Goal: Communication & Community: Participate in discussion

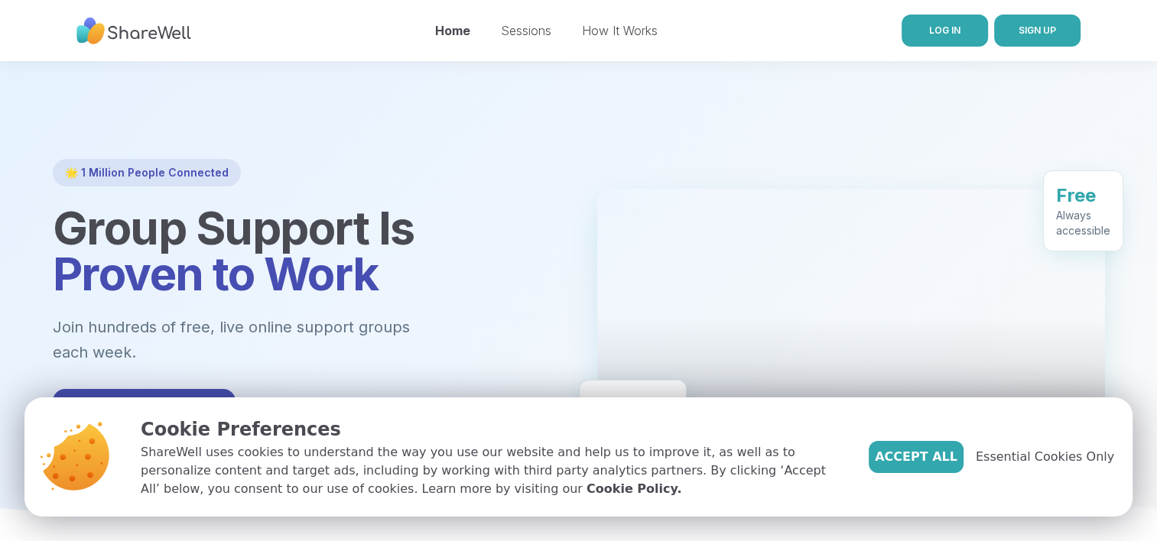
click at [930, 28] on span "LOG IN" at bounding box center [944, 29] width 31 height 11
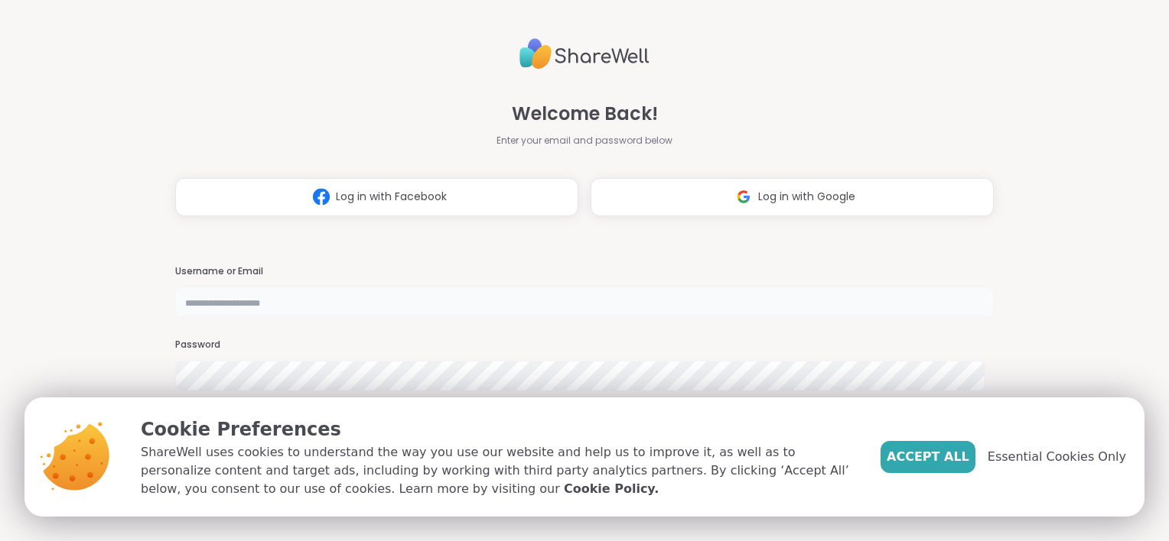
click at [716, 288] on input "text" at bounding box center [584, 302] width 818 height 31
type input "**********"
click at [954, 459] on span "Accept All" at bounding box center [927, 457] width 83 height 18
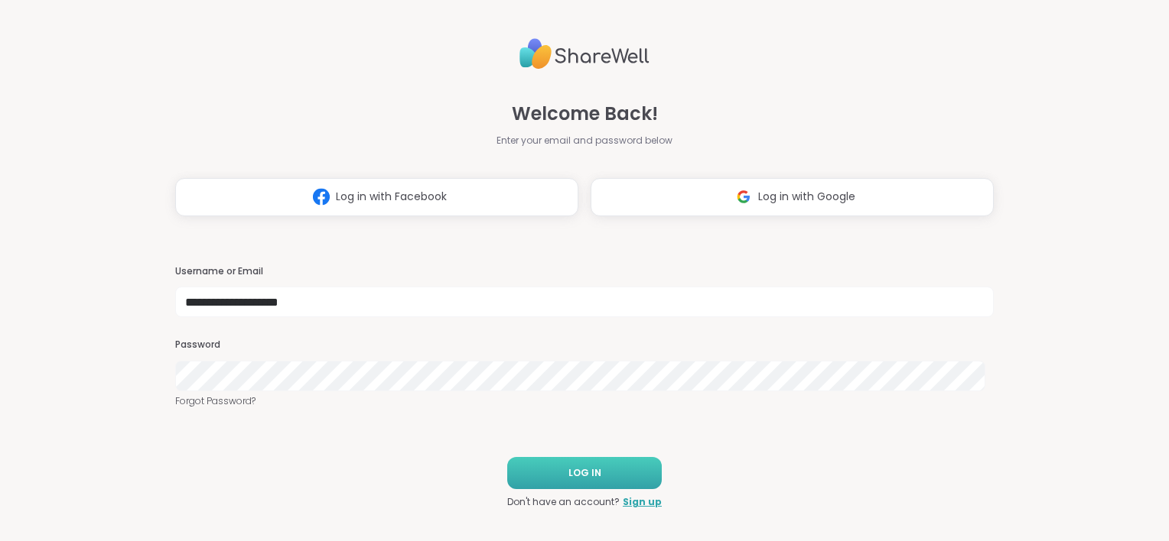
click at [548, 474] on button "LOG IN" at bounding box center [584, 473] width 154 height 32
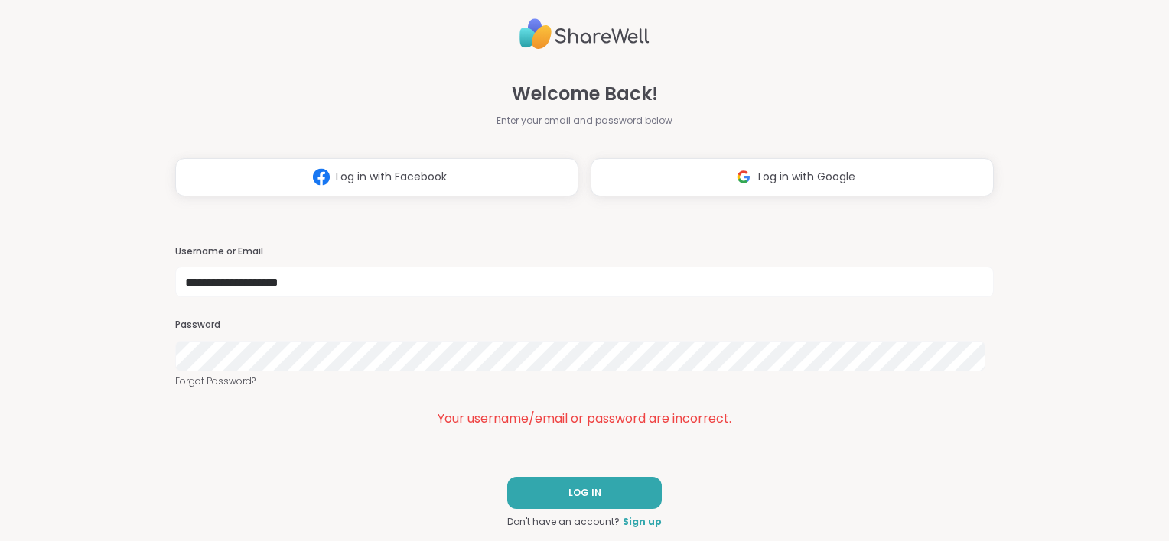
click at [388, 338] on div "Password" at bounding box center [584, 345] width 818 height 53
click at [0, 346] on html "**********" at bounding box center [584, 270] width 1169 height 541
click at [572, 502] on button "LOG IN" at bounding box center [584, 493] width 154 height 32
click at [616, 504] on button "LOG IN" at bounding box center [584, 493] width 154 height 32
click at [762, 190] on button "Log in with Google" at bounding box center [791, 177] width 403 height 38
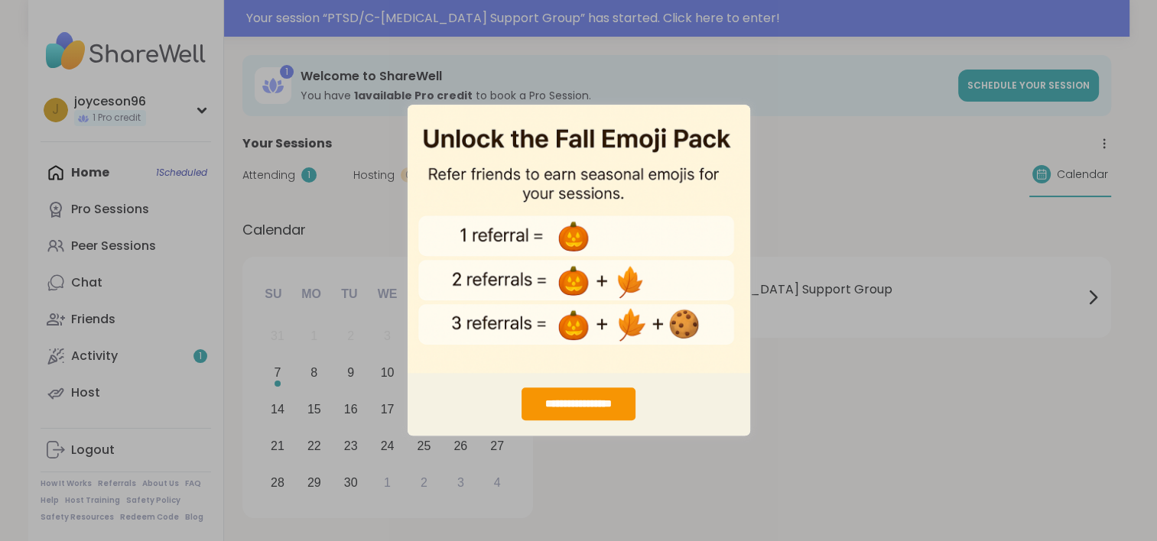
click at [349, 215] on div "**********" at bounding box center [578, 270] width 1157 height 541
click at [299, 199] on div "**********" at bounding box center [578, 270] width 1157 height 541
click at [687, 154] on img "entering modal" at bounding box center [579, 238] width 343 height 269
click at [801, 132] on div "**********" at bounding box center [578, 270] width 1157 height 541
click at [724, 99] on div "**********" at bounding box center [578, 270] width 1157 height 541
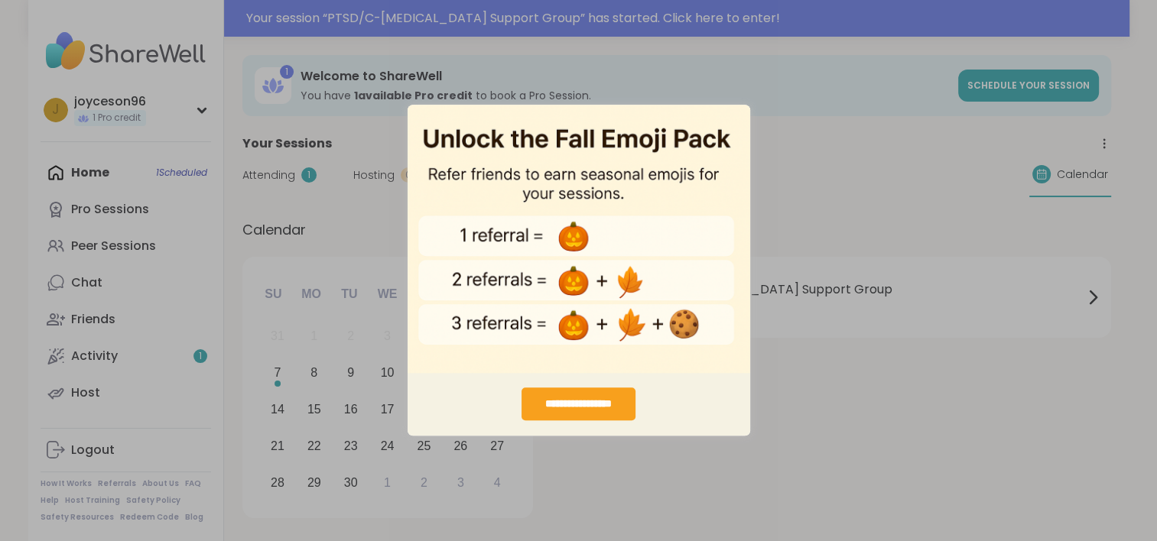
click at [610, 407] on div "**********" at bounding box center [579, 405] width 114 height 33
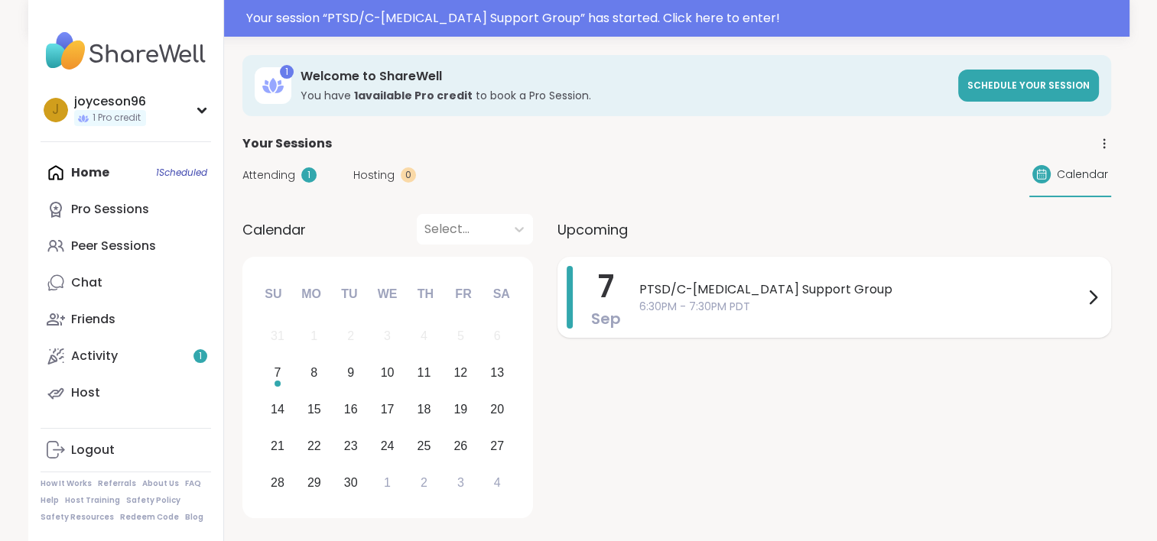
click at [707, 312] on span "6:30PM - 7:30PM PDT" at bounding box center [861, 307] width 444 height 16
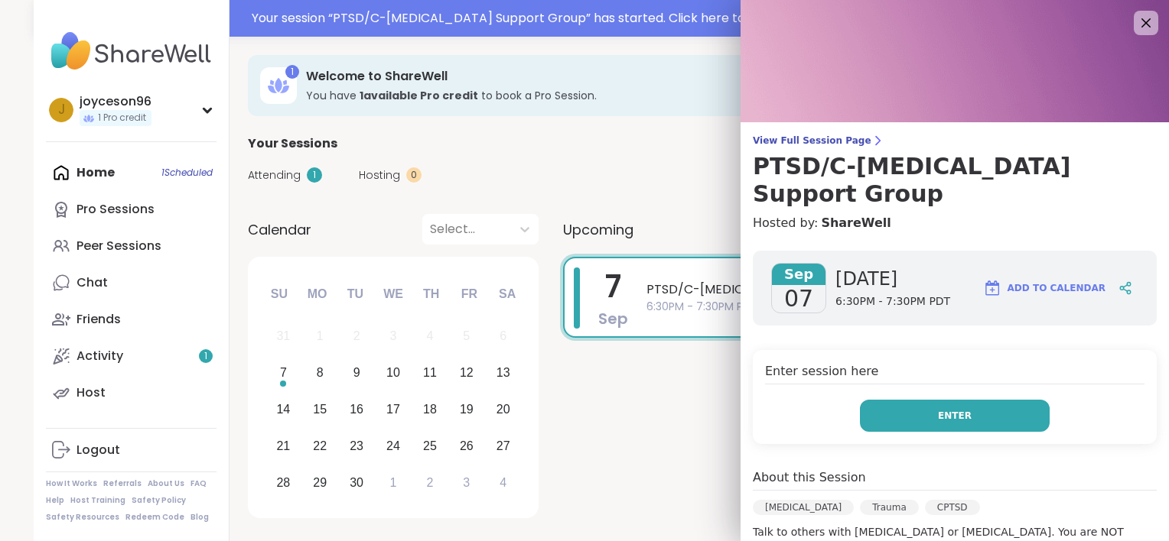
click at [905, 400] on button "Enter" at bounding box center [955, 416] width 190 height 32
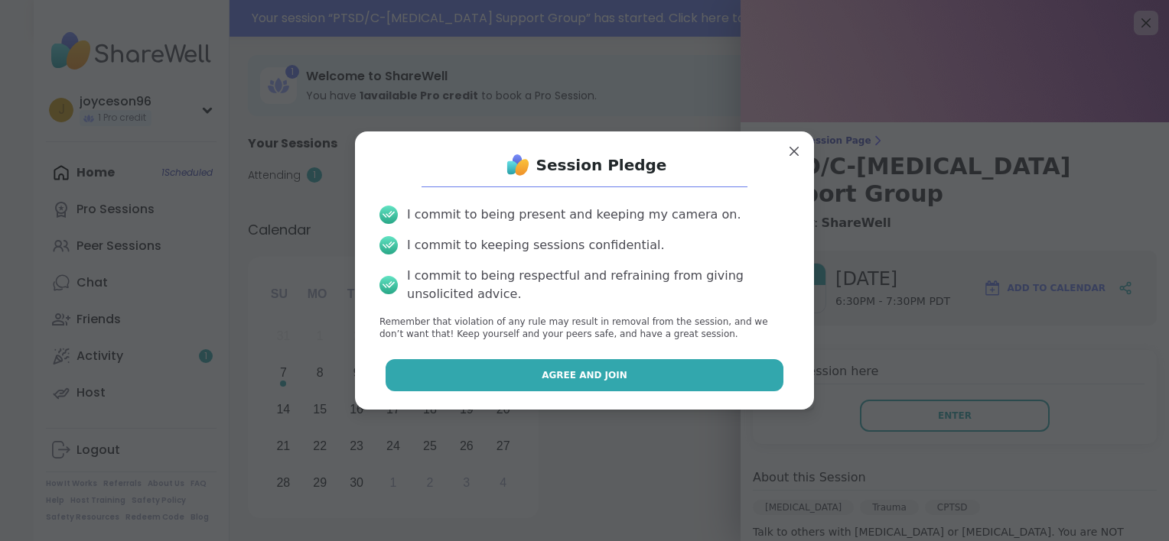
click at [616, 378] on button "Agree and Join" at bounding box center [584, 375] width 398 height 32
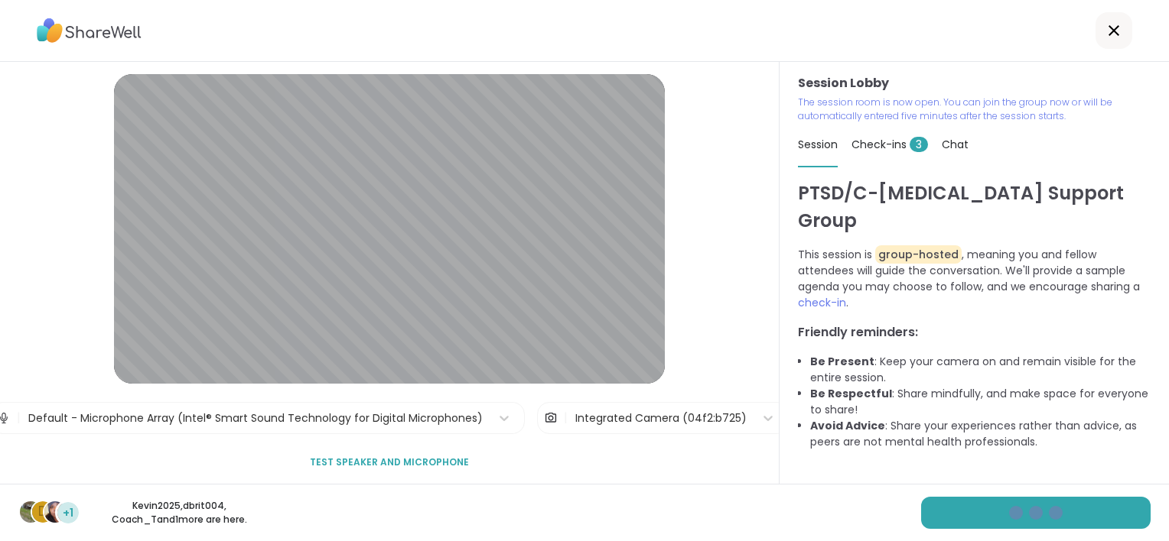
scroll to position [6, 0]
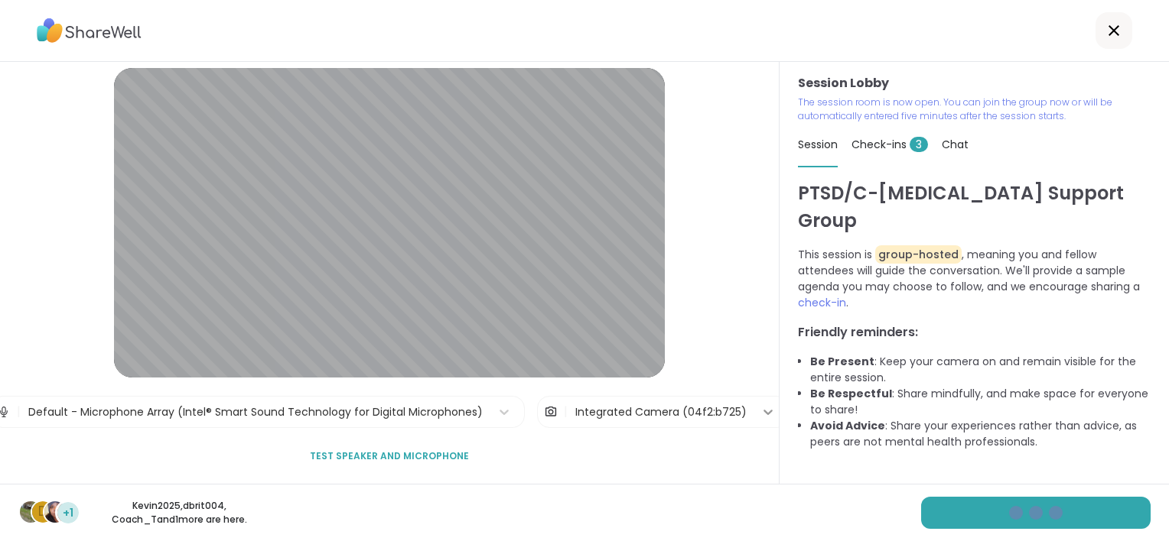
click at [760, 415] on icon at bounding box center [767, 412] width 15 height 15
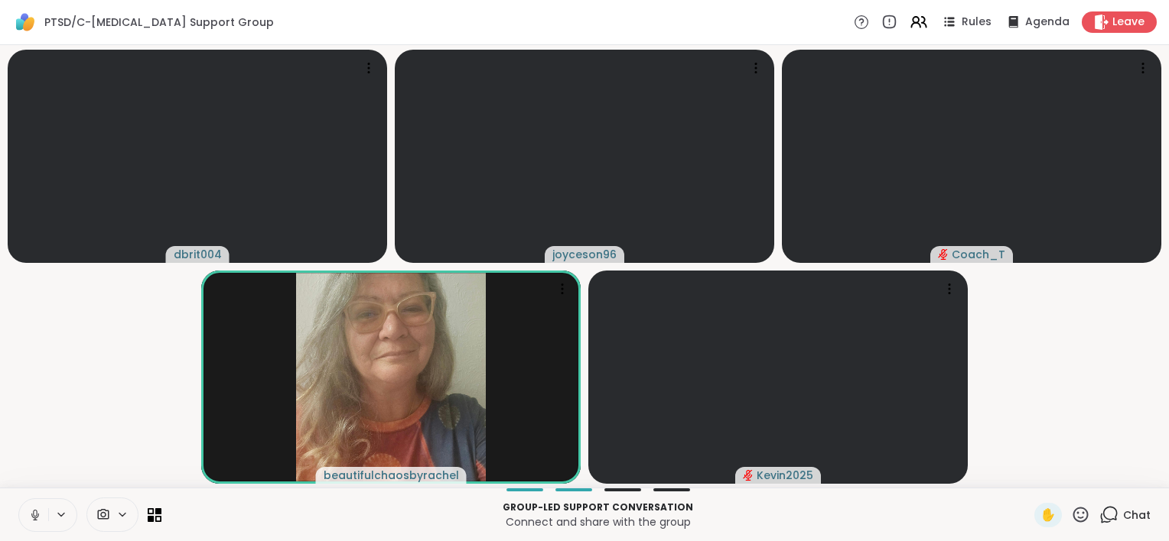
click at [61, 348] on video-player-container "dbrit004 joyceson96 Coach_T beautifulchaosbyrachel Kevin2025" at bounding box center [584, 266] width 1150 height 431
click at [155, 518] on icon at bounding box center [158, 518] width 7 height 7
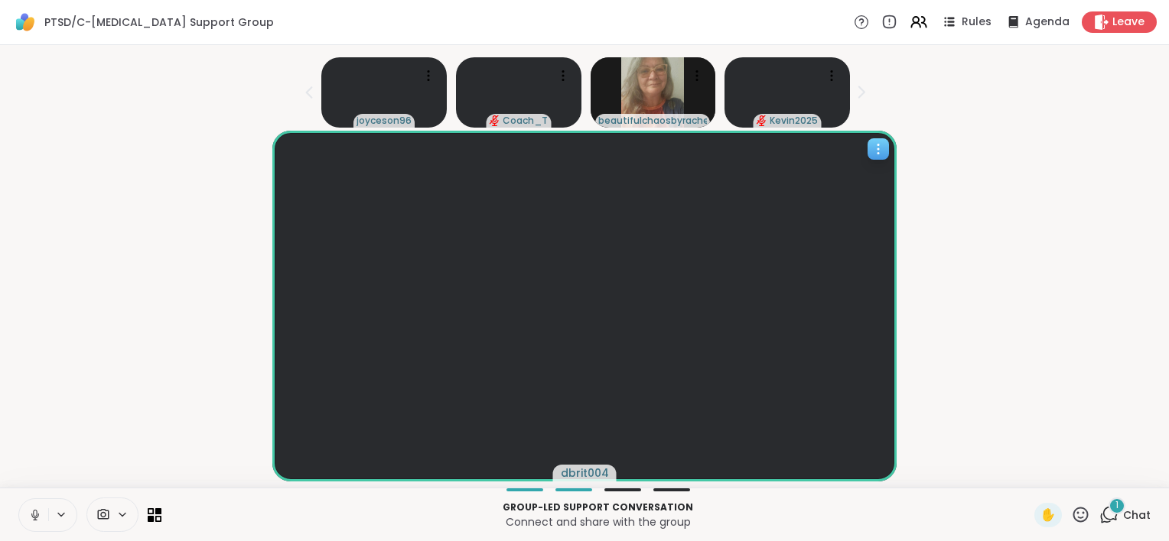
click at [880, 144] on icon at bounding box center [877, 148] width 15 height 15
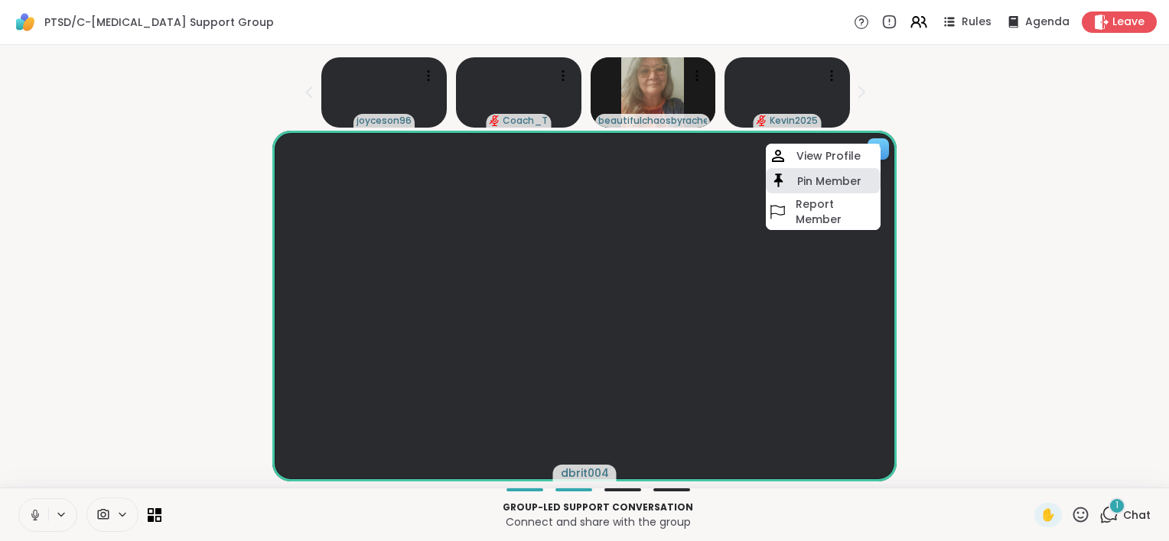
click at [859, 176] on h4 "Pin Member" at bounding box center [829, 181] width 64 height 15
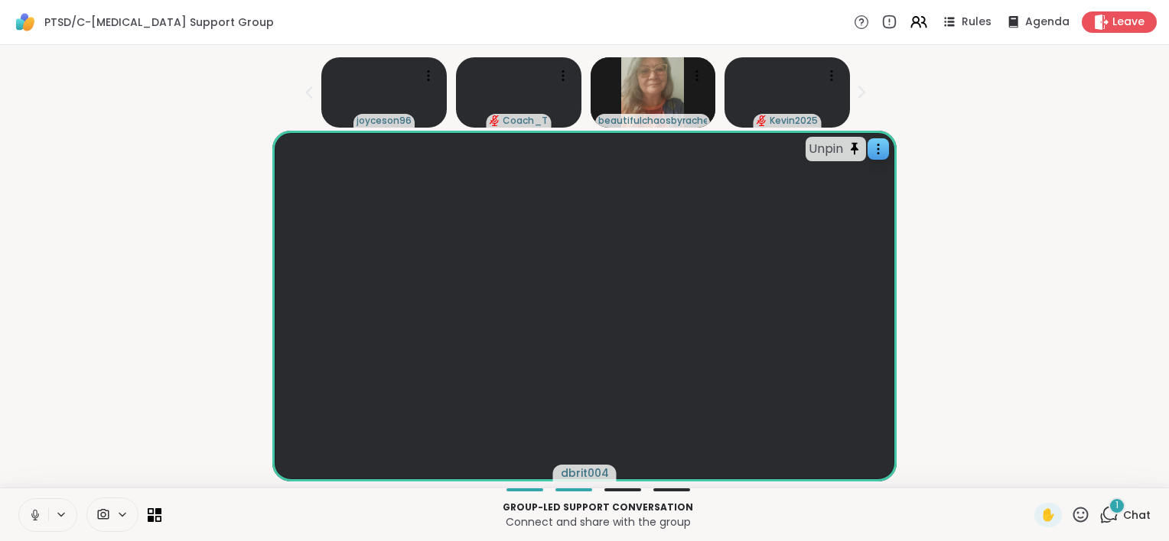
click at [1123, 519] on span "Chat" at bounding box center [1137, 515] width 28 height 15
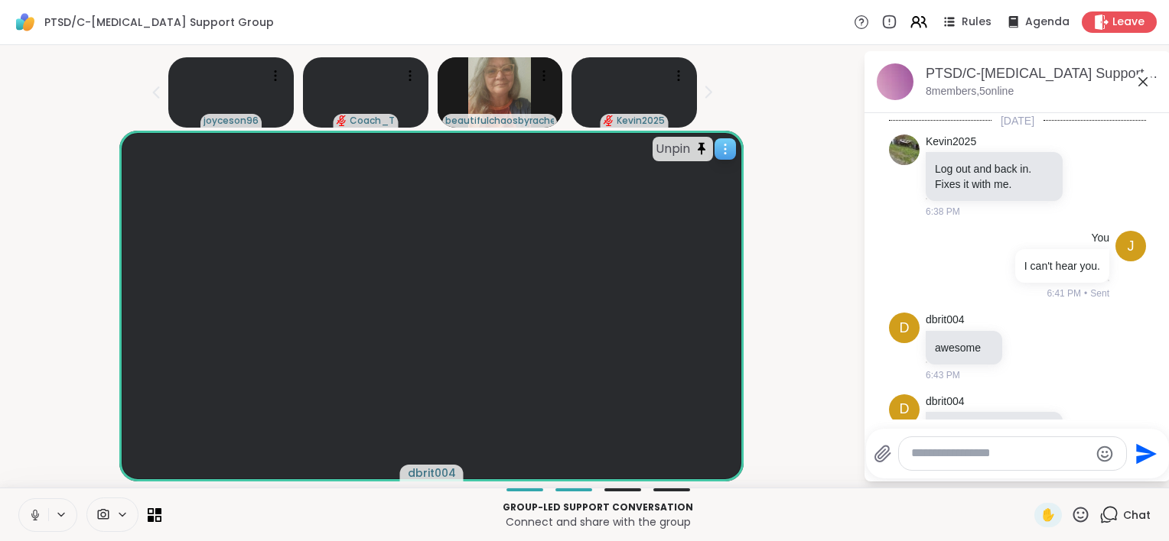
scroll to position [1541, 0]
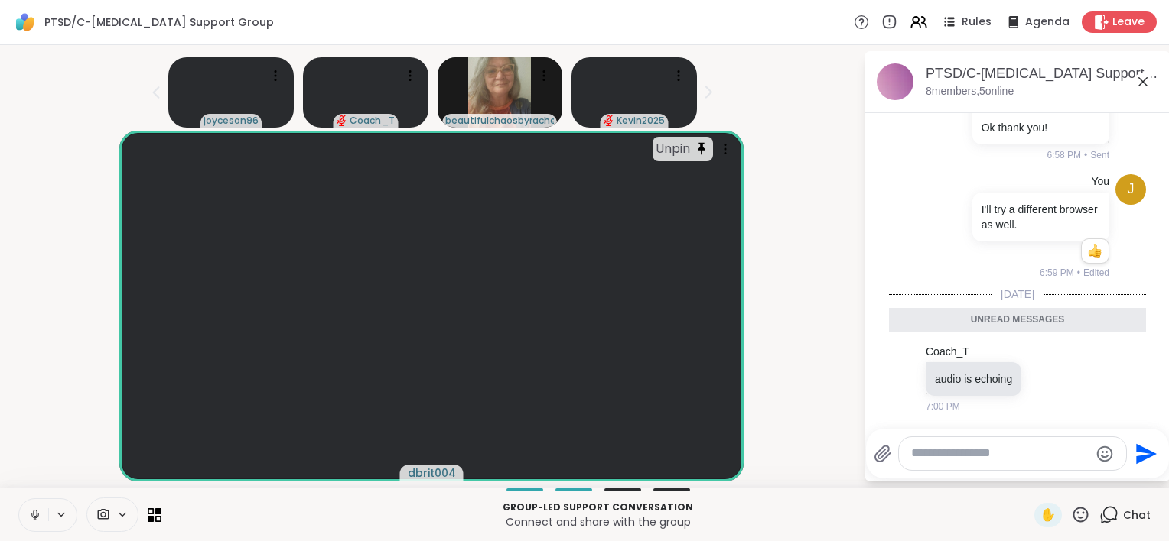
click at [112, 520] on span at bounding box center [101, 515] width 29 height 15
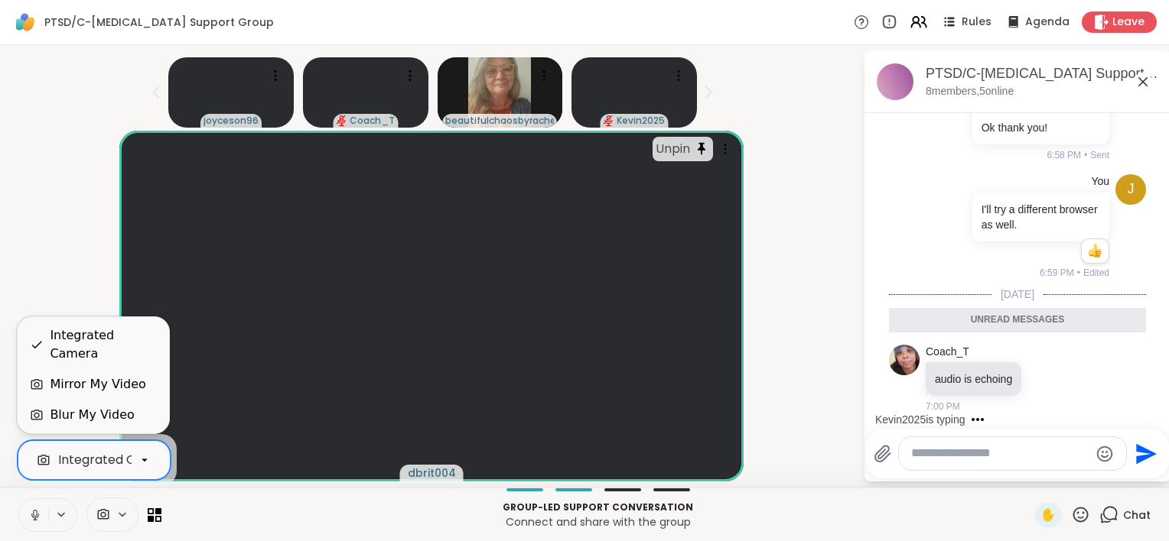
click at [145, 462] on icon at bounding box center [145, 461] width 14 height 14
click at [125, 425] on div "Blur My Video" at bounding box center [93, 415] width 151 height 31
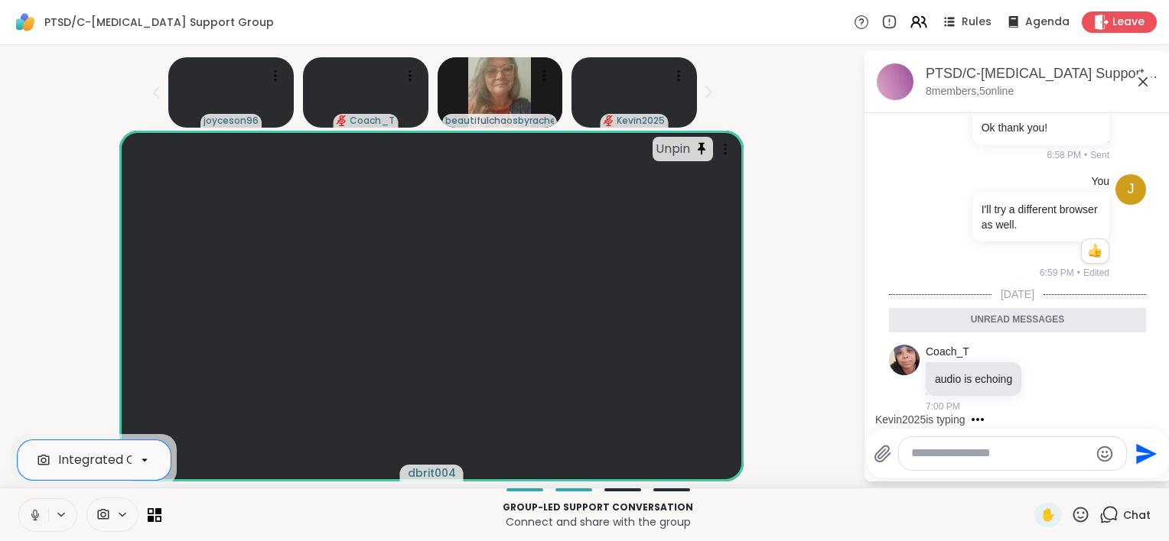
click at [38, 343] on div "Unpin dbrit004" at bounding box center [431, 306] width 844 height 351
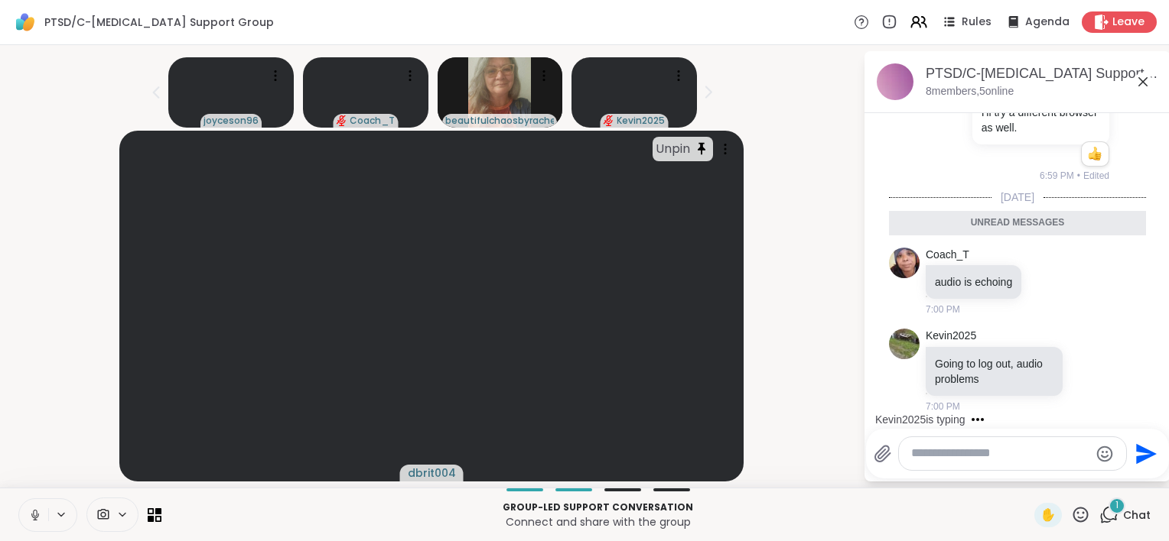
scroll to position [1601, 0]
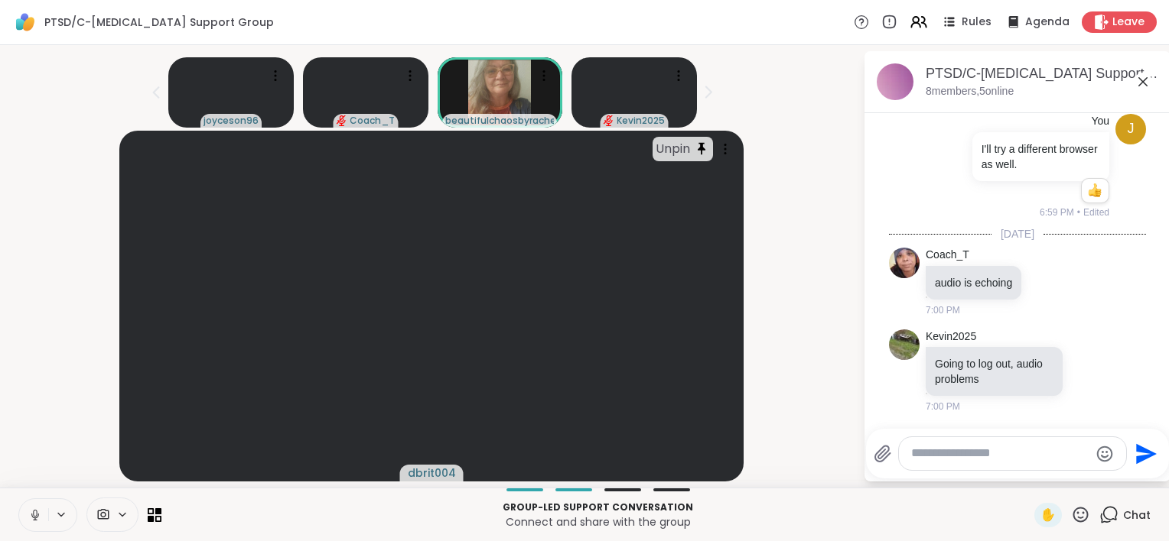
click at [958, 458] on textarea "Type your message" at bounding box center [1000, 454] width 178 height 16
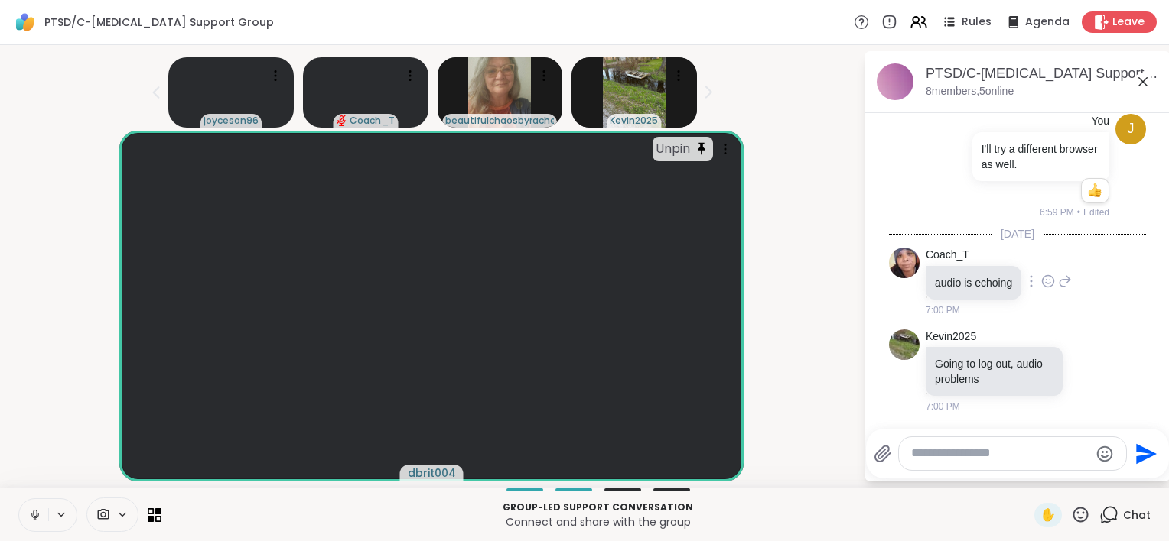
click at [1024, 289] on div at bounding box center [1031, 281] width 14 height 18
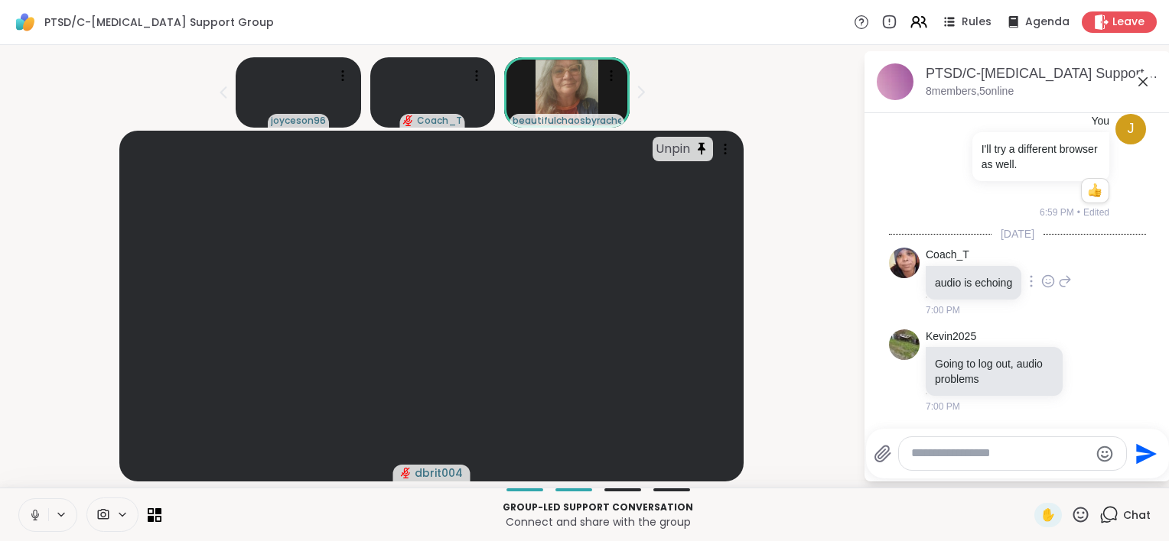
click at [1058, 284] on icon at bounding box center [1065, 281] width 14 height 18
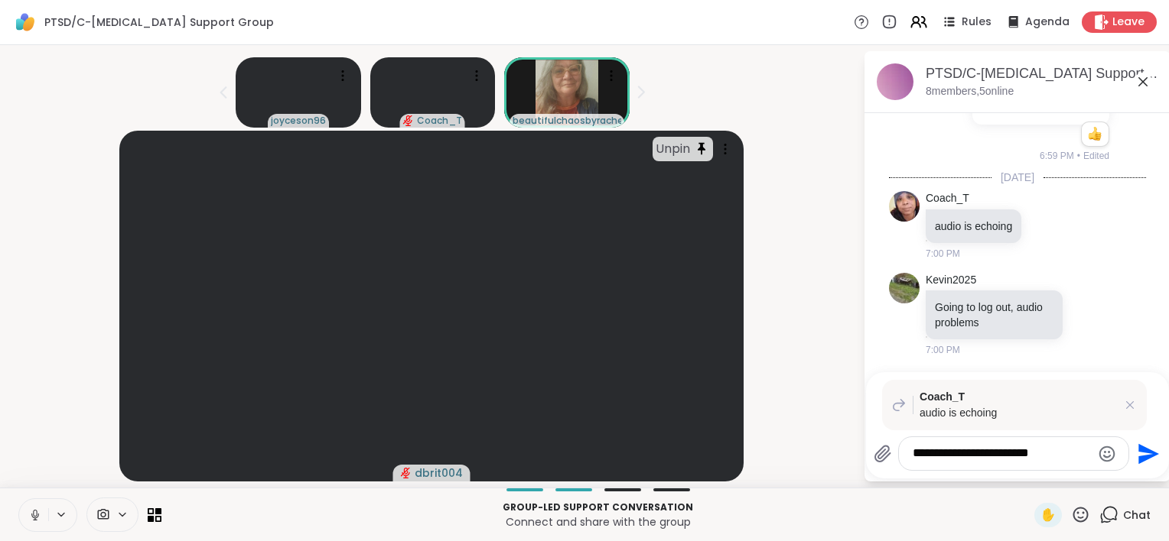
type textarea "**********"
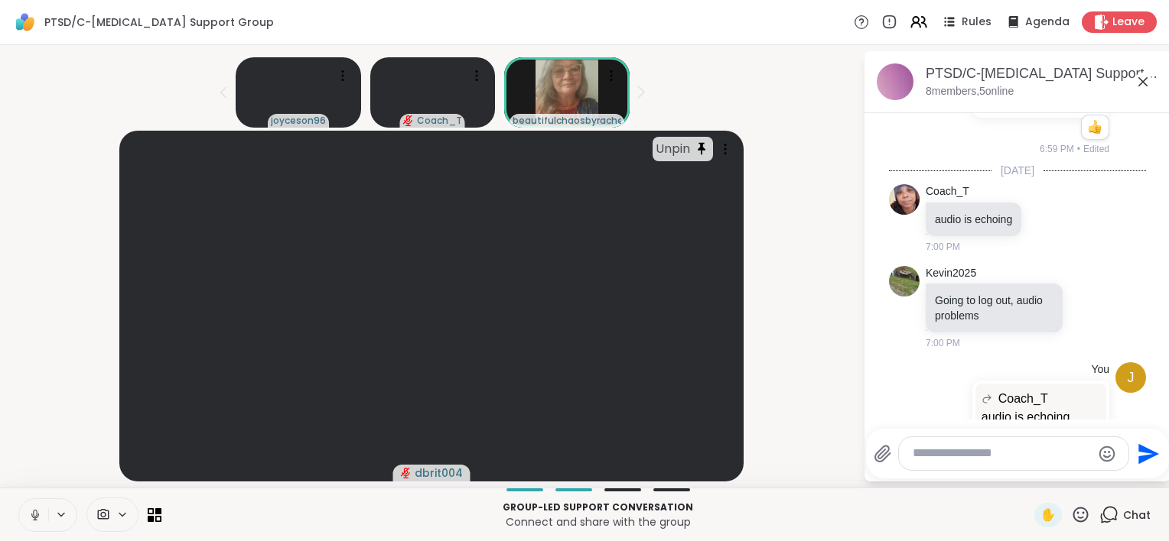
scroll to position [1750, 0]
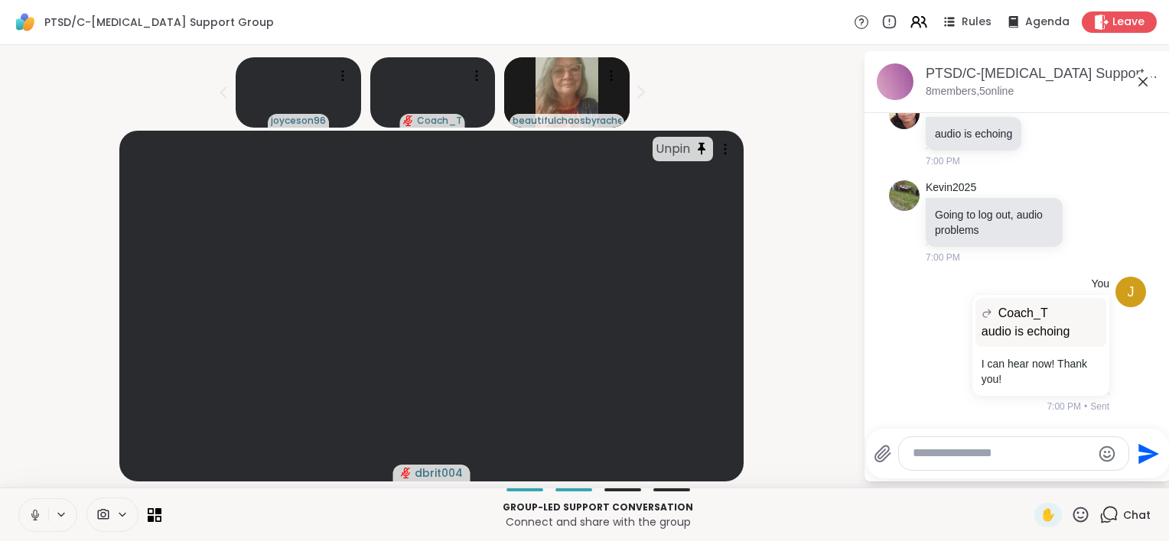
click at [1138, 82] on icon at bounding box center [1142, 81] width 9 height 9
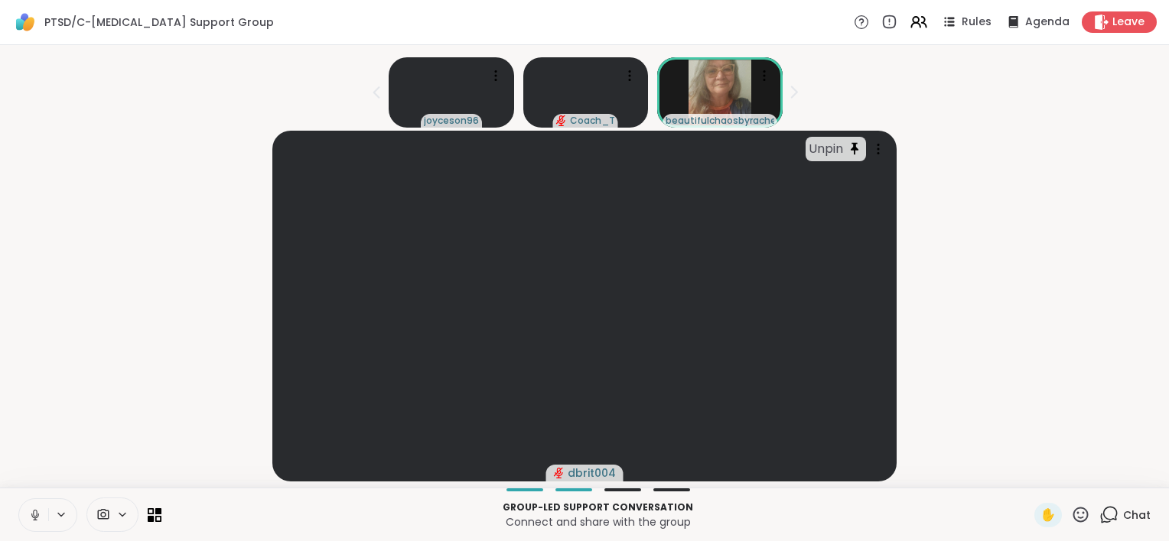
click at [1057, 331] on div "Unpin dbrit004" at bounding box center [584, 306] width 1150 height 351
click at [26, 511] on button at bounding box center [33, 515] width 29 height 32
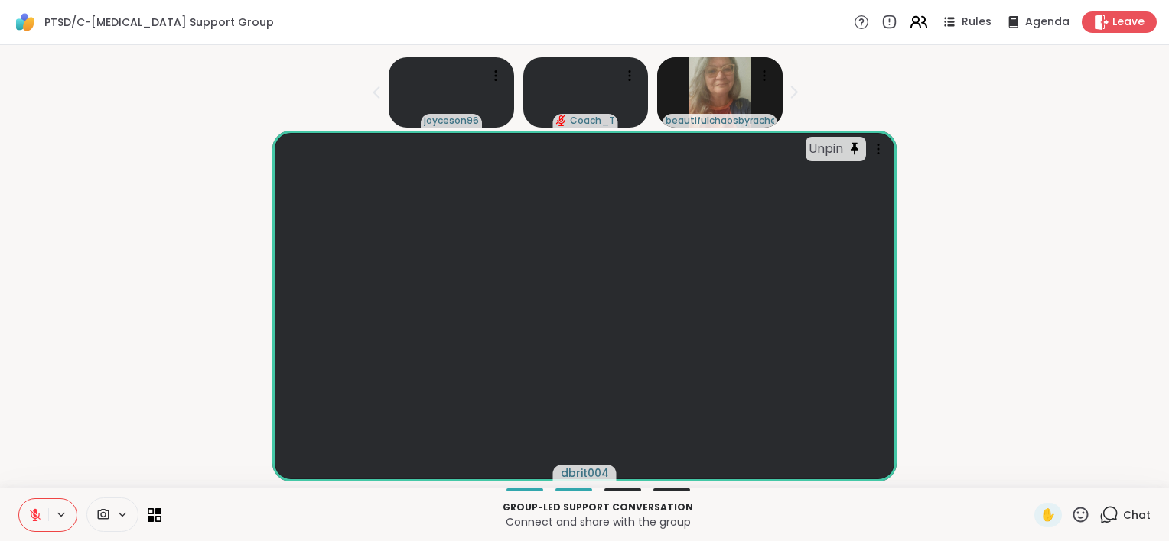
click at [916, 28] on icon at bounding box center [918, 21] width 19 height 19
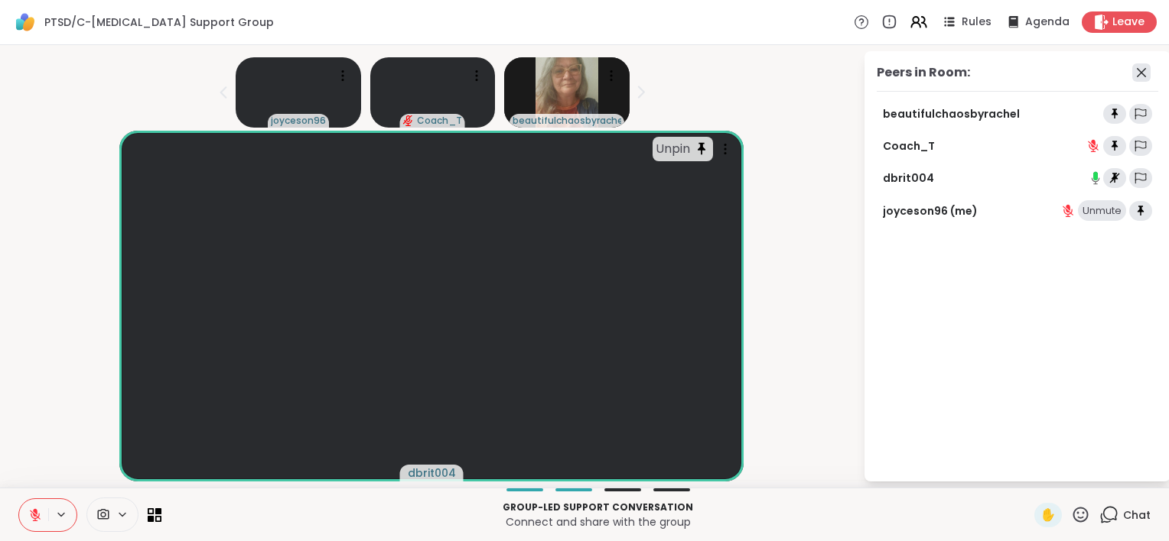
click at [1136, 70] on icon at bounding box center [1140, 72] width 9 height 9
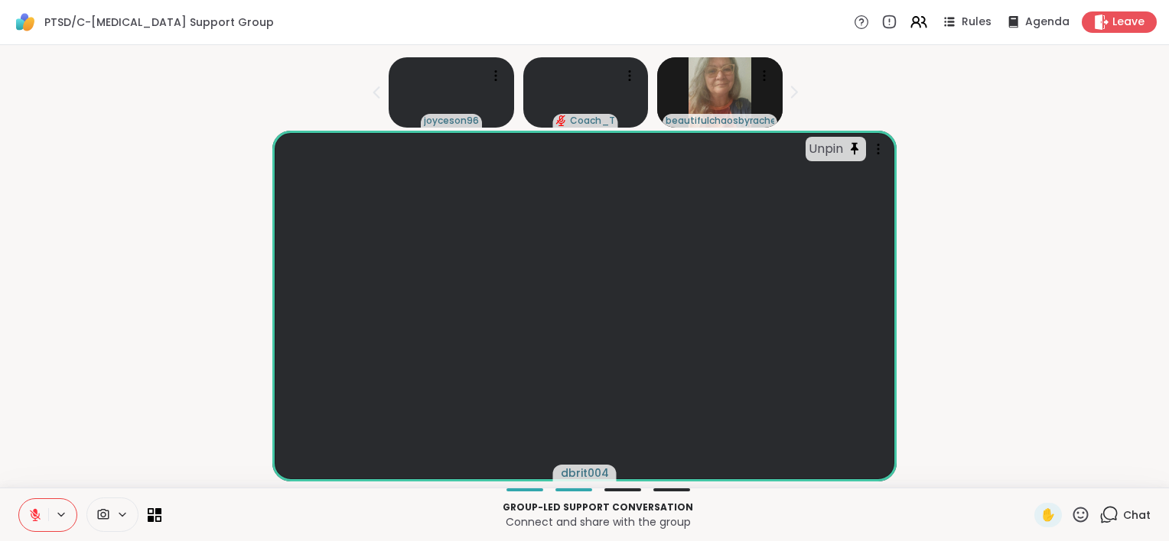
click at [1124, 514] on span "Chat" at bounding box center [1137, 515] width 28 height 15
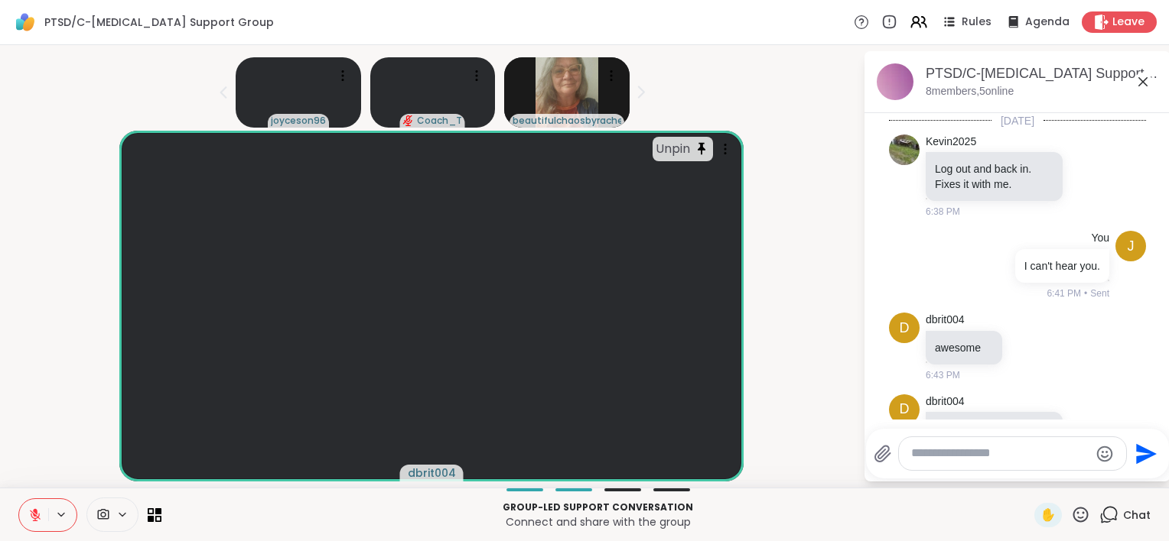
scroll to position [1756, 0]
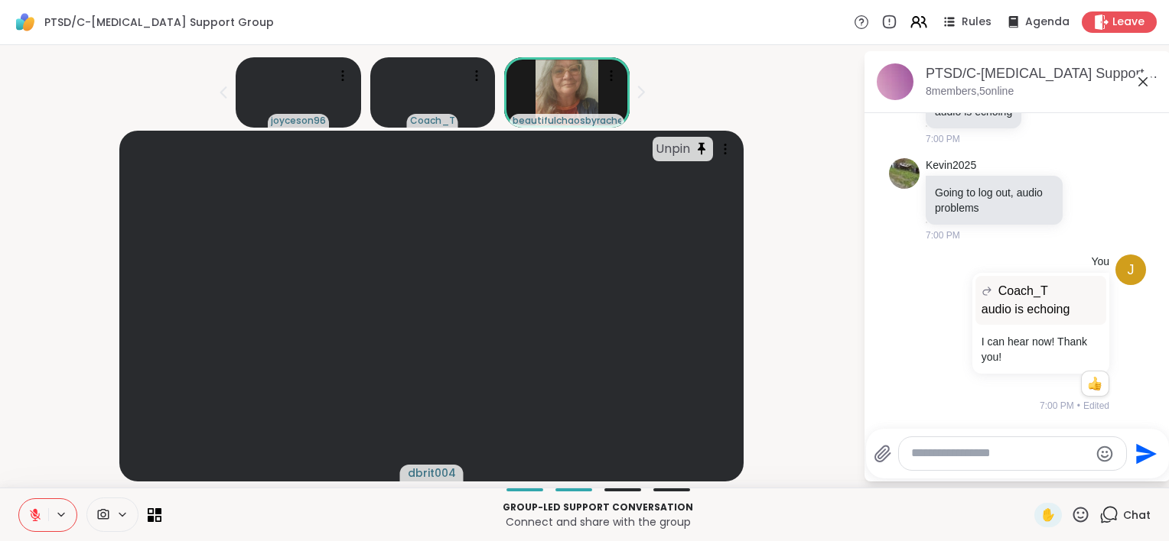
click at [1133, 81] on icon at bounding box center [1142, 82] width 18 height 18
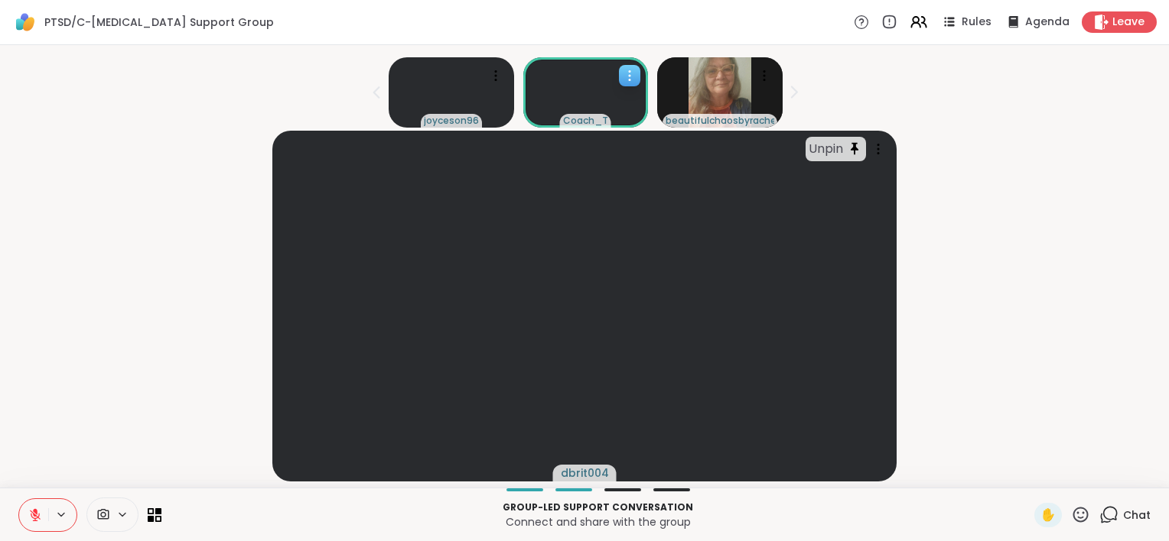
click at [623, 82] on icon at bounding box center [629, 75] width 15 height 15
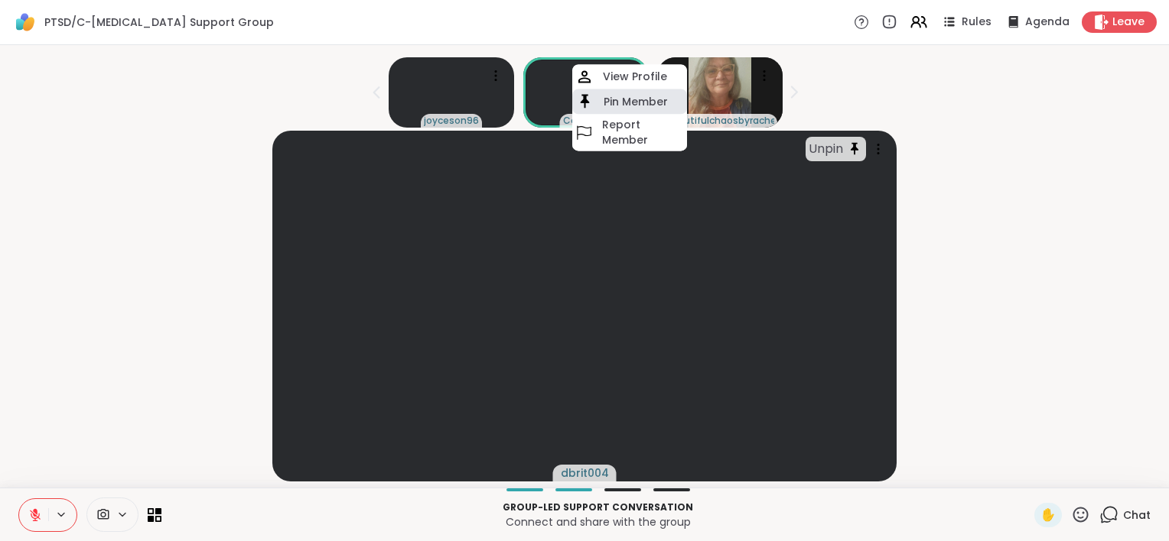
click at [625, 107] on h4 "Pin Member" at bounding box center [635, 101] width 64 height 15
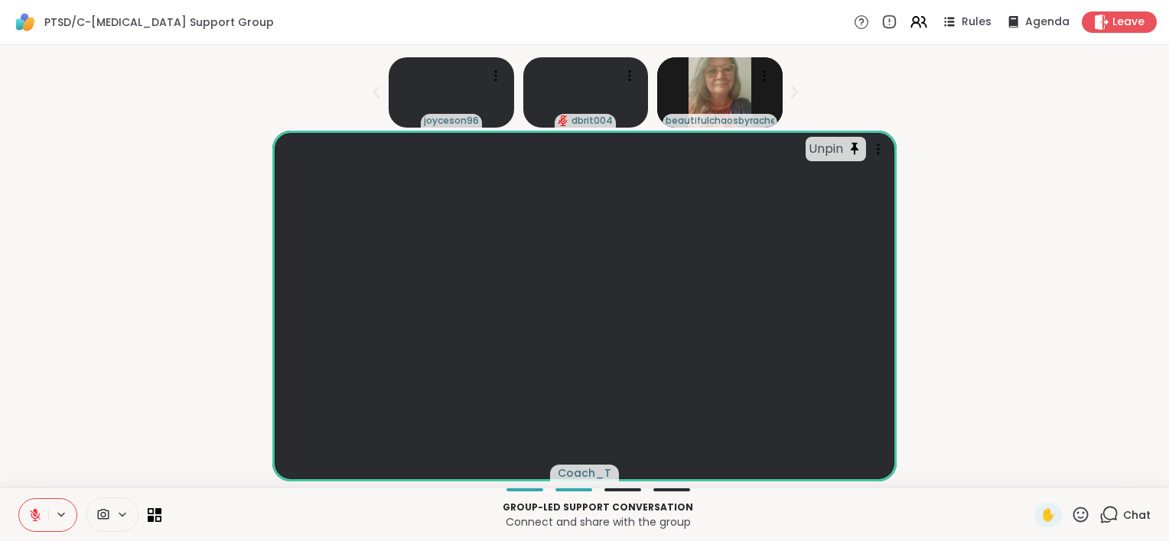
click at [1071, 516] on icon at bounding box center [1080, 515] width 19 height 19
click at [1062, 480] on span "👍" at bounding box center [1069, 475] width 15 height 18
click at [1073, 511] on icon at bounding box center [1080, 515] width 19 height 19
click at [1028, 466] on span "❤️" at bounding box center [1035, 475] width 15 height 18
click at [1071, 517] on icon at bounding box center [1080, 515] width 19 height 19
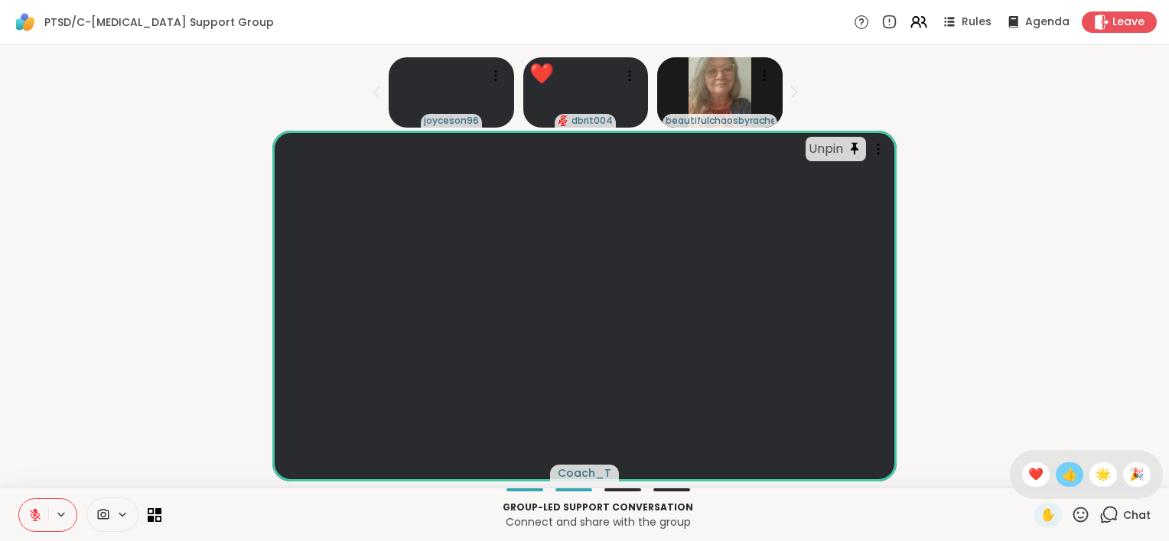
click at [1062, 478] on span "👍" at bounding box center [1069, 475] width 15 height 18
click at [1071, 512] on icon at bounding box center [1080, 515] width 19 height 19
click at [1062, 480] on span "👍" at bounding box center [1069, 475] width 15 height 18
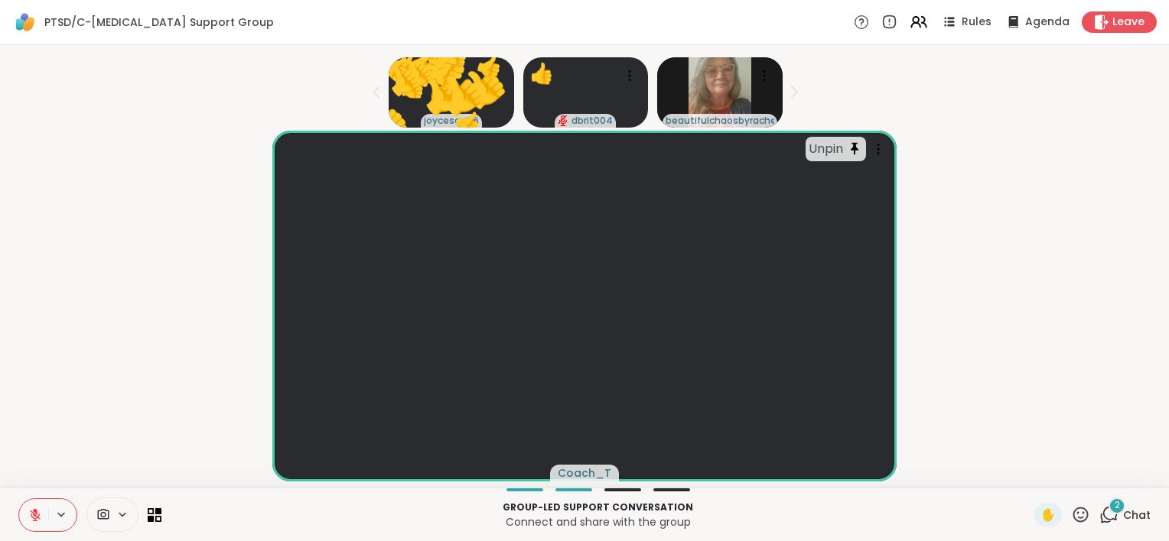
click at [1123, 514] on span "Chat" at bounding box center [1137, 515] width 28 height 15
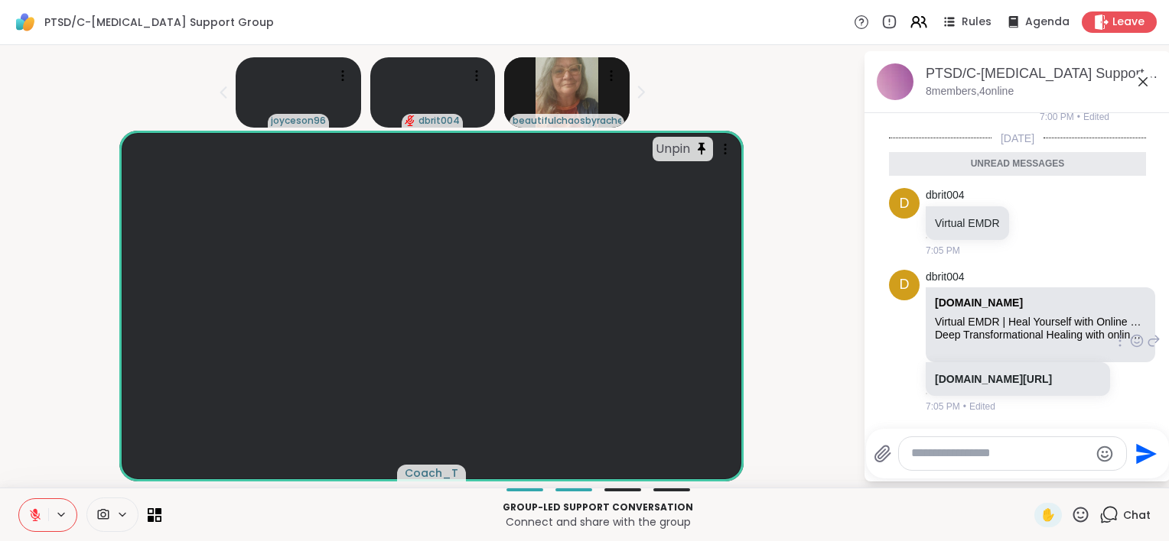
scroll to position [2105, 0]
click at [1130, 349] on icon at bounding box center [1137, 340] width 14 height 15
click at [1075, 324] on div "Select Reaction: Astonished" at bounding box center [1082, 317] width 14 height 14
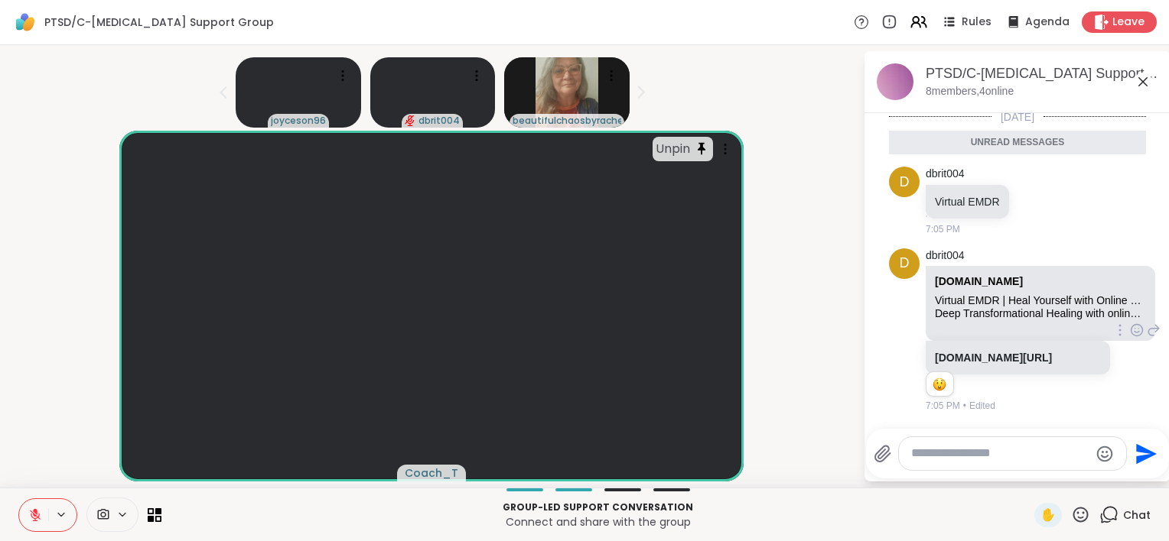
click at [1138, 86] on icon at bounding box center [1142, 81] width 9 height 9
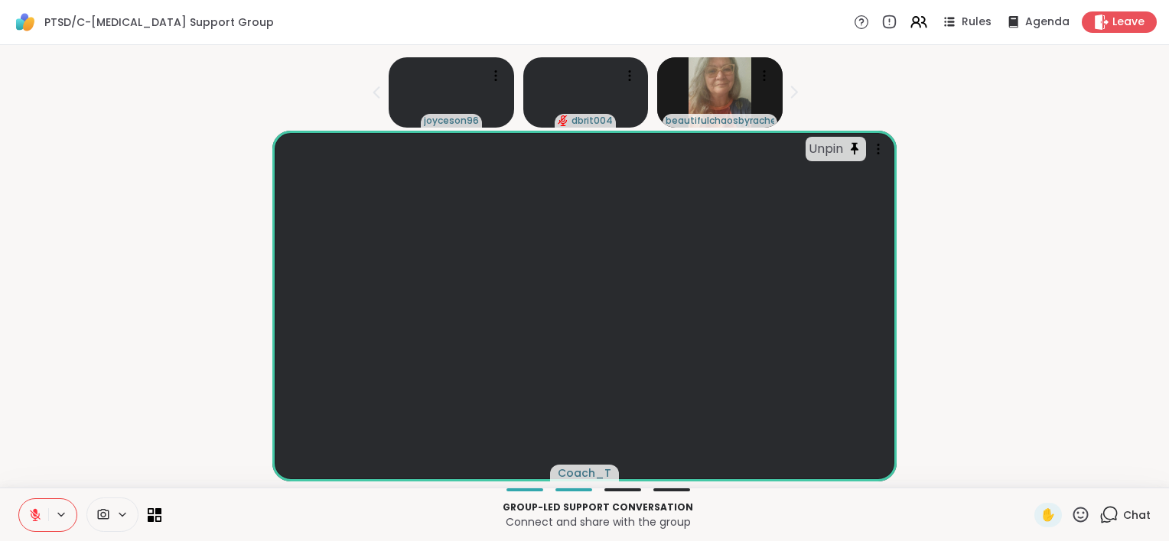
click at [1071, 515] on icon at bounding box center [1080, 515] width 19 height 19
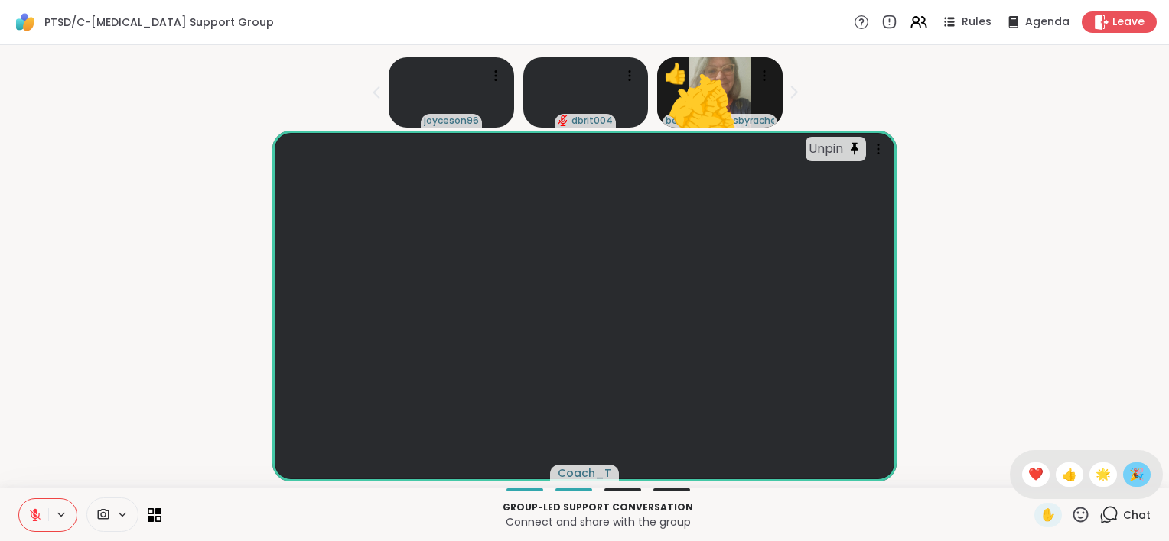
click at [1135, 474] on div "🎉" at bounding box center [1137, 475] width 28 height 24
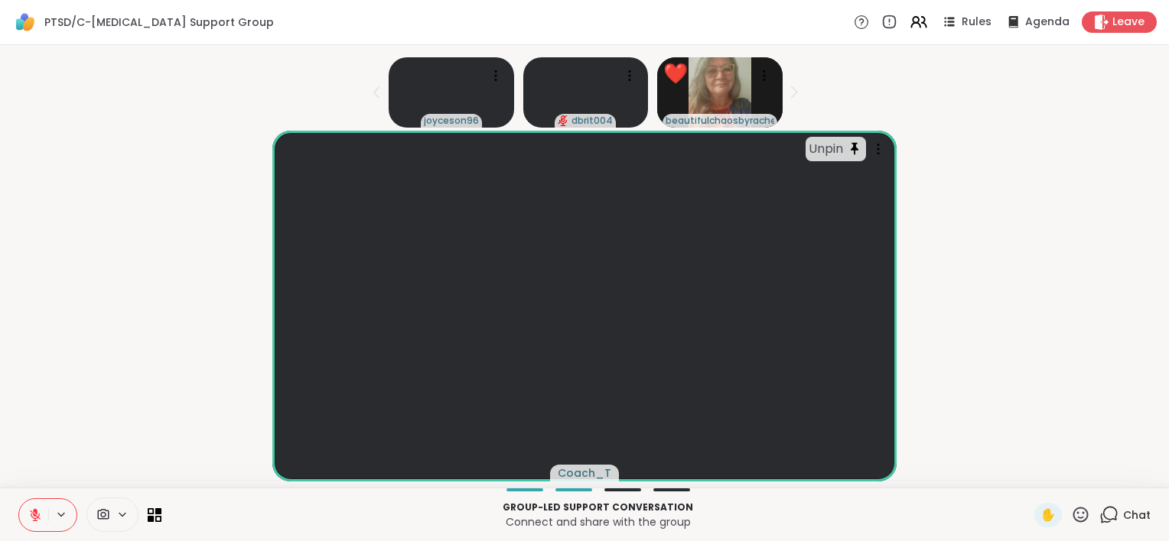
click at [1071, 512] on icon at bounding box center [1080, 515] width 19 height 19
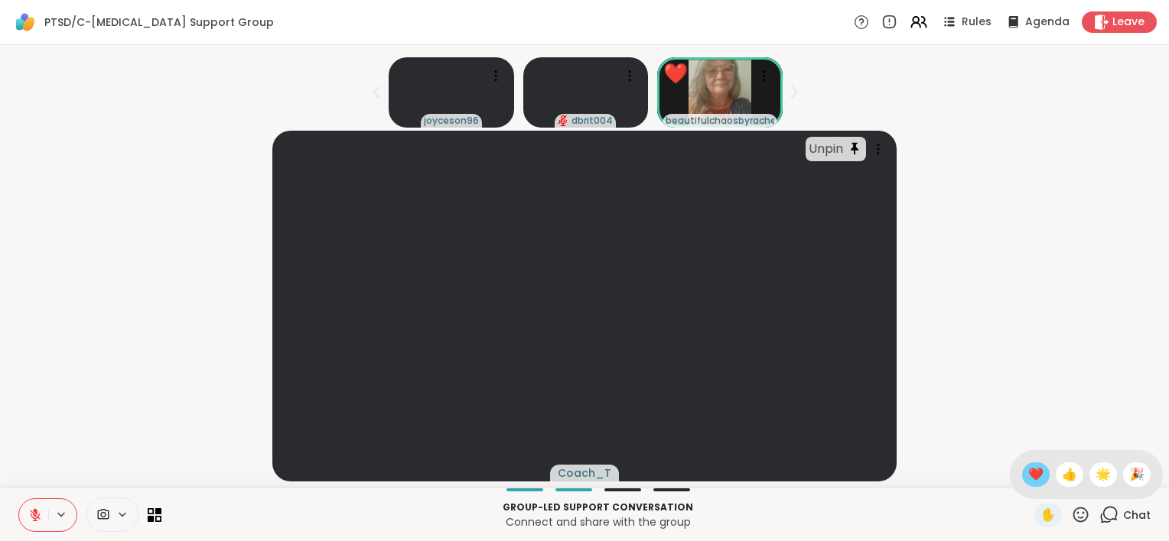
click at [1028, 467] on span "❤️" at bounding box center [1035, 475] width 15 height 18
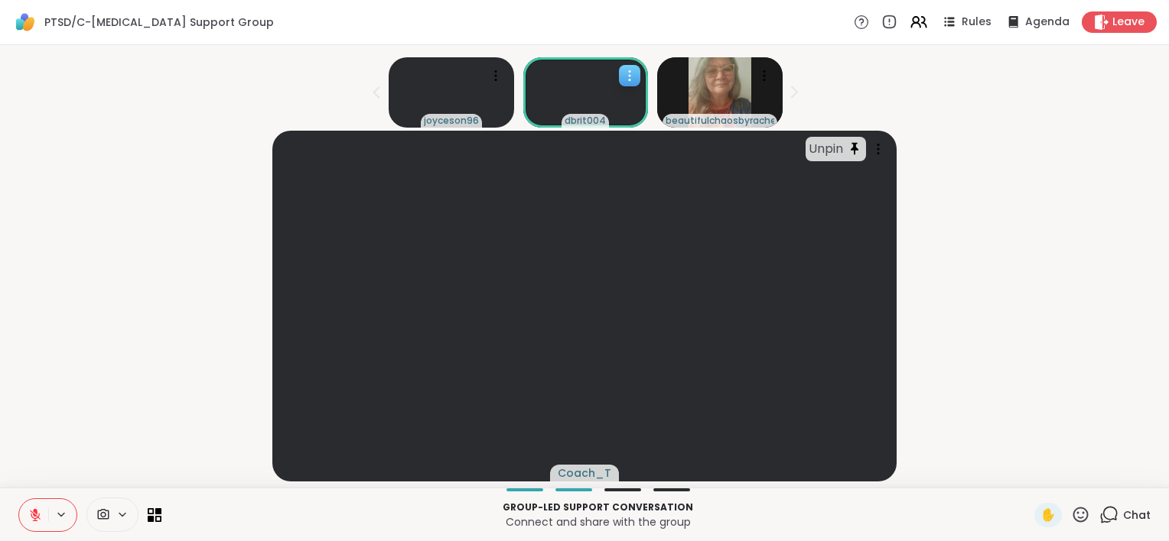
click at [623, 82] on icon at bounding box center [629, 75] width 15 height 15
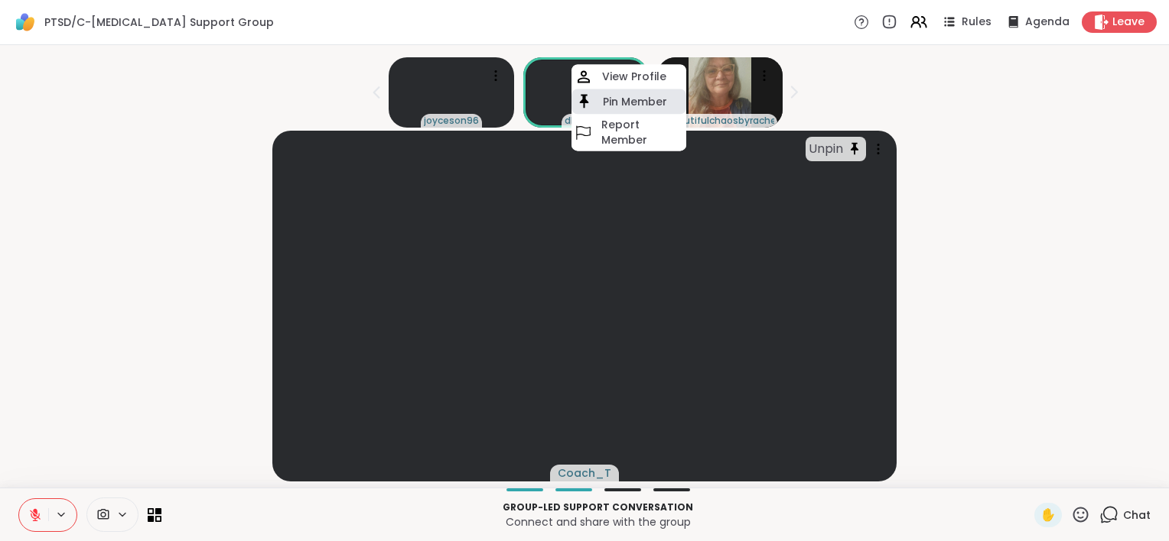
click at [623, 98] on h4 "Pin Member" at bounding box center [635, 101] width 64 height 15
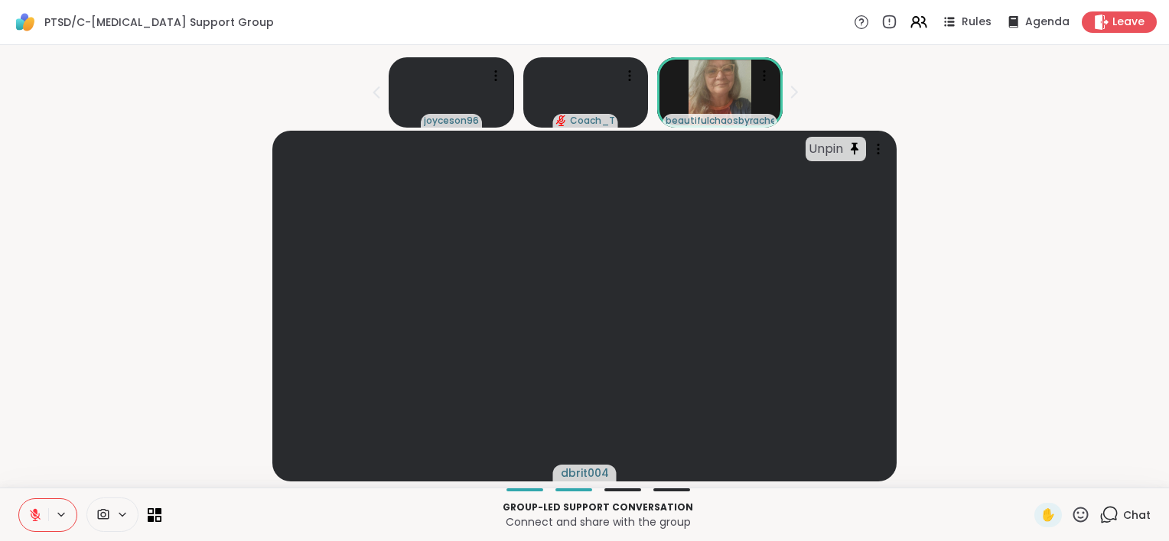
click at [1123, 512] on span "Chat" at bounding box center [1137, 515] width 28 height 15
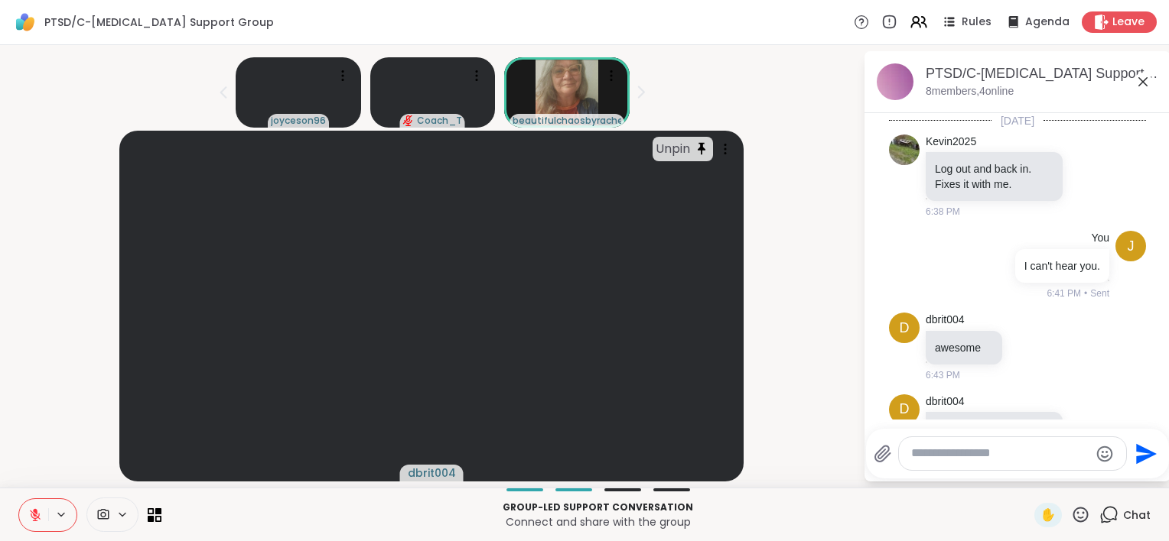
scroll to position [2152, 0]
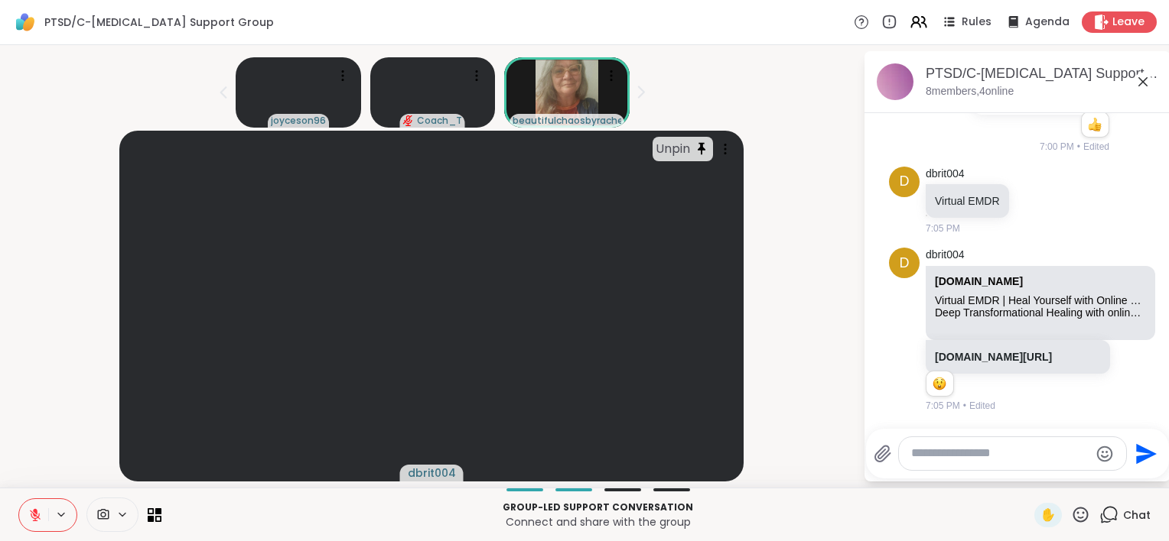
click at [1003, 453] on textarea "Type your message" at bounding box center [1000, 454] width 178 height 16
click at [945, 468] on div at bounding box center [1012, 453] width 227 height 33
click at [944, 454] on textarea "Type your message" at bounding box center [1000, 454] width 178 height 16
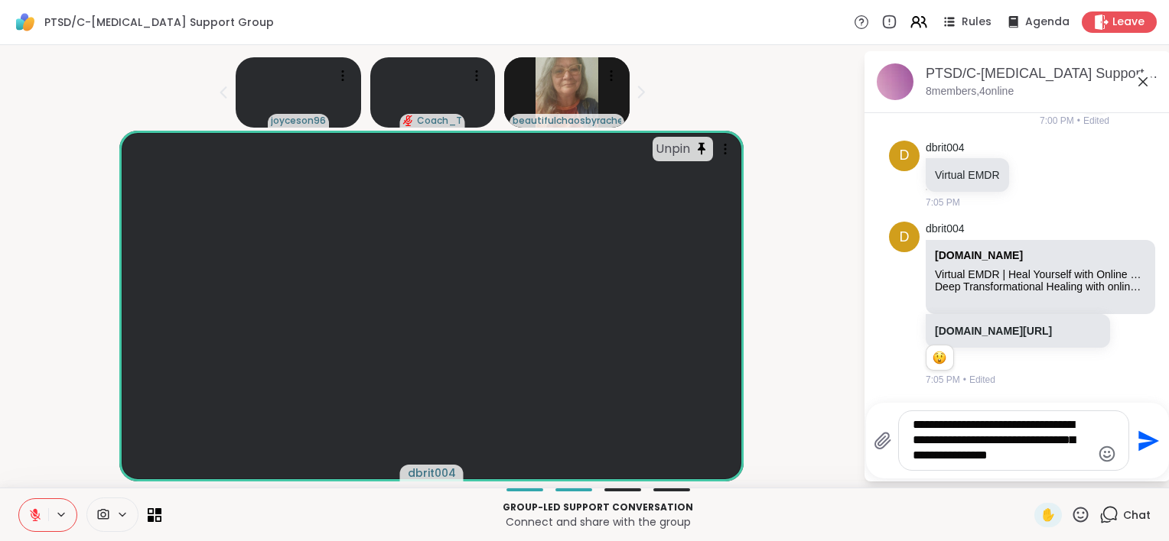
type textarea "**********"
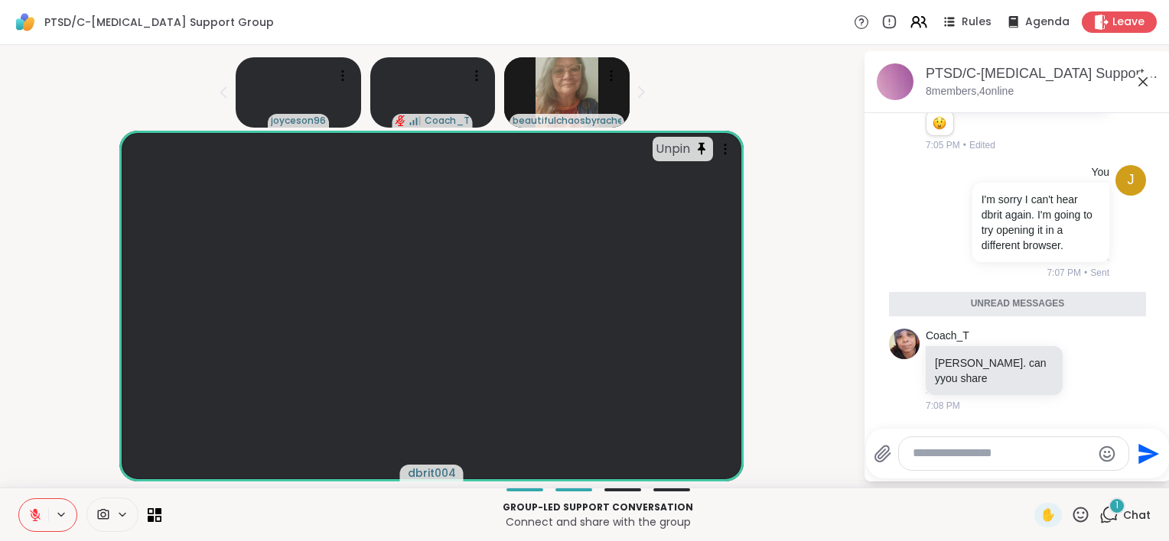
scroll to position [2361, 0]
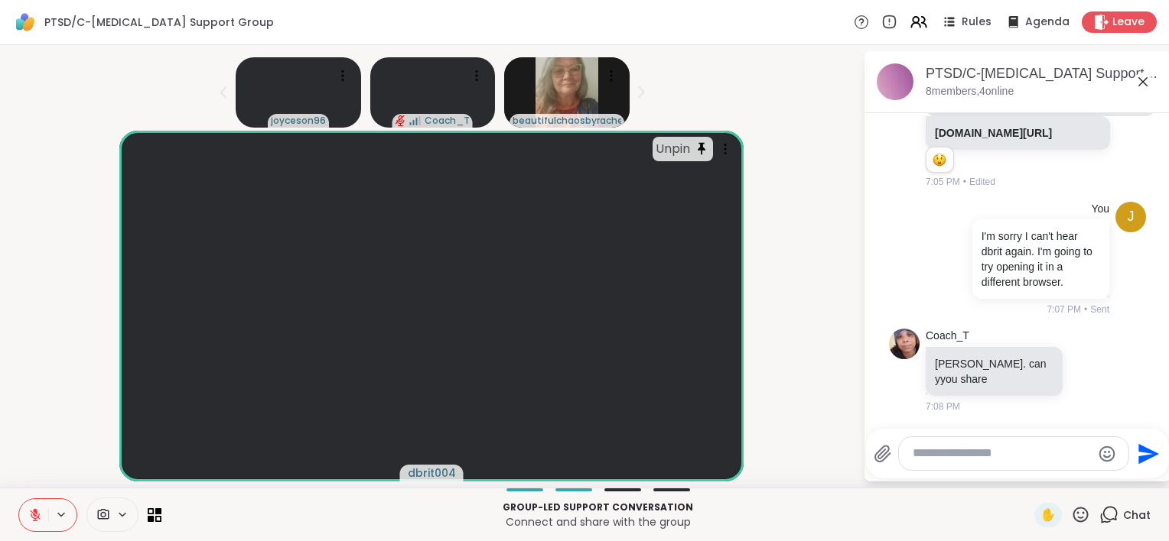
click at [990, 460] on textarea "Type your message" at bounding box center [1001, 454] width 178 height 16
click at [28, 418] on div "Unpin dbrit004" at bounding box center [431, 306] width 844 height 351
click at [38, 520] on icon at bounding box center [35, 516] width 14 height 14
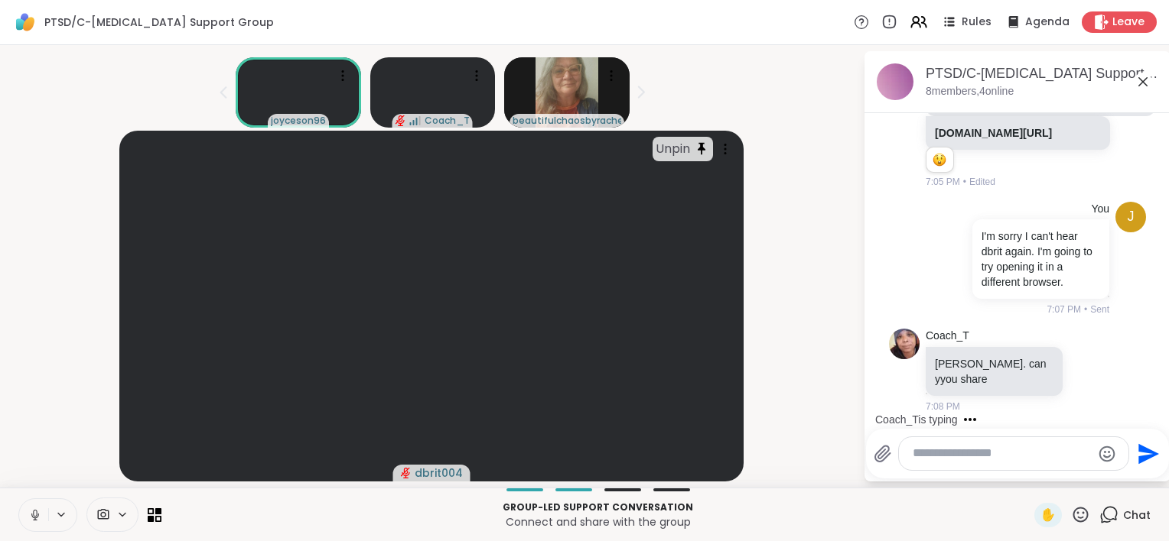
click at [1133, 89] on icon at bounding box center [1142, 82] width 18 height 18
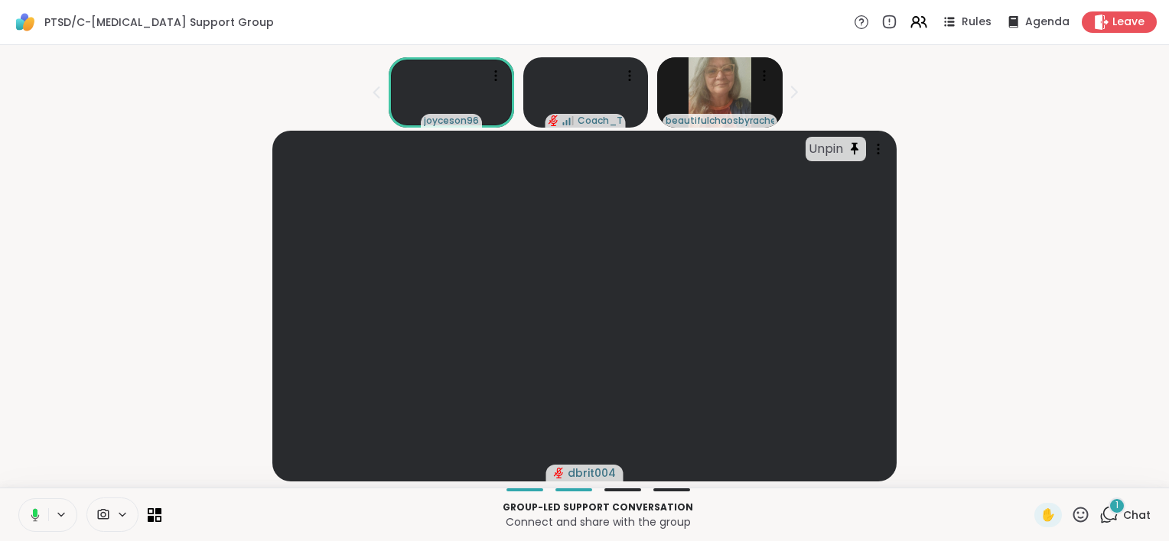
click at [1123, 517] on span "Chat" at bounding box center [1137, 515] width 28 height 15
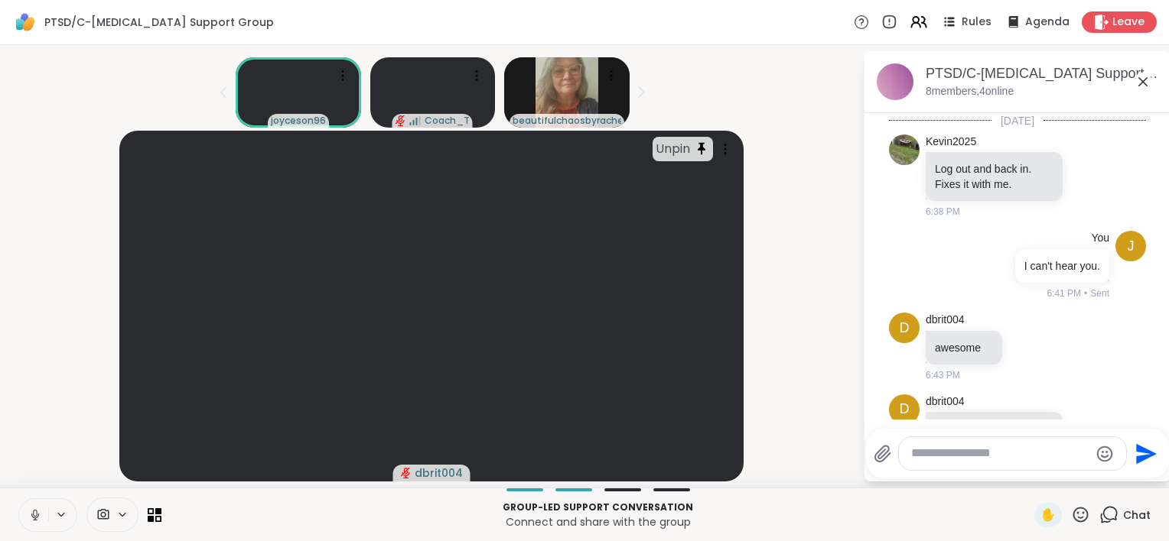
scroll to position [2493, 0]
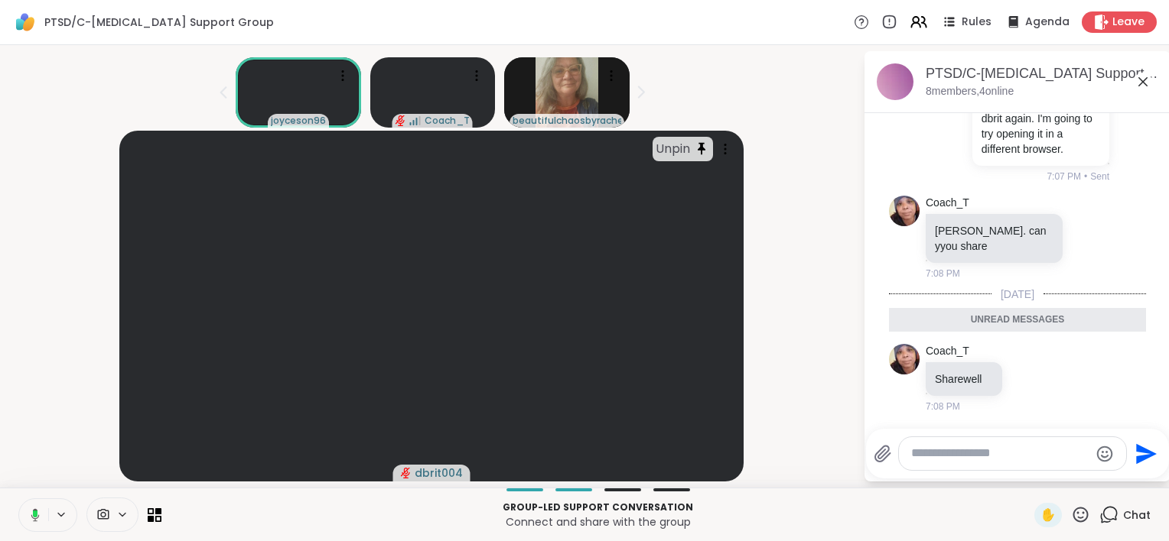
click at [1133, 89] on icon at bounding box center [1142, 82] width 18 height 18
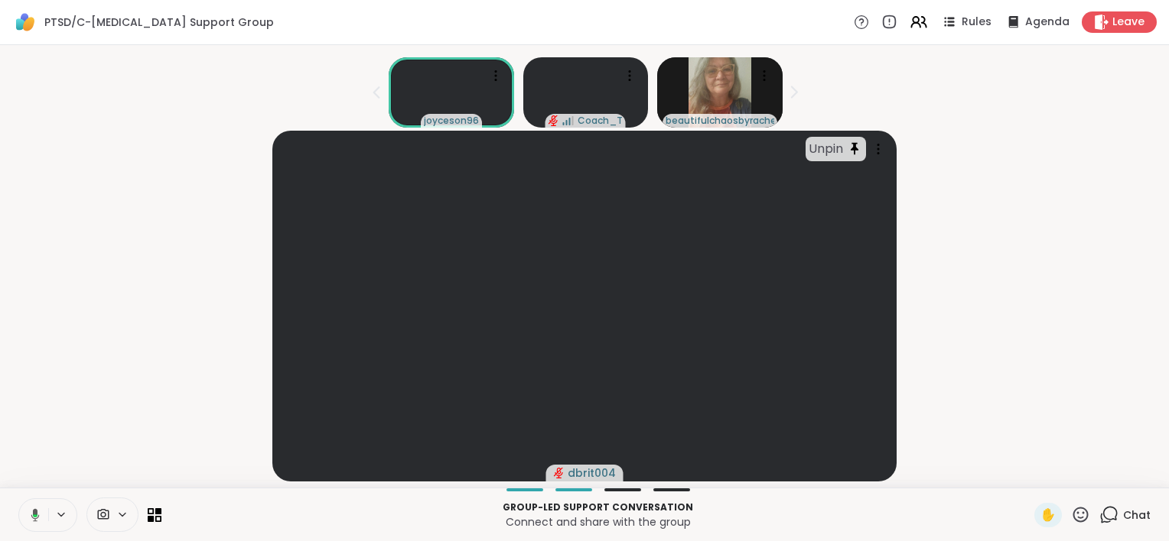
click at [1079, 251] on div "Unpin dbrit004" at bounding box center [584, 306] width 1150 height 351
click at [30, 523] on button at bounding box center [32, 515] width 31 height 32
click at [1123, 511] on span "Chat" at bounding box center [1137, 515] width 28 height 15
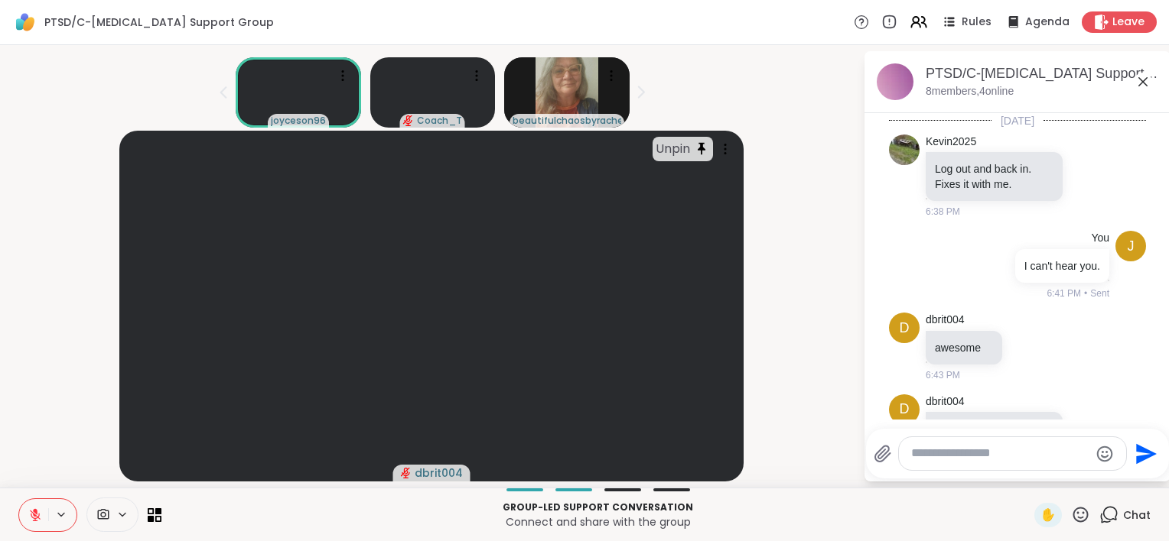
scroll to position [2442, 0]
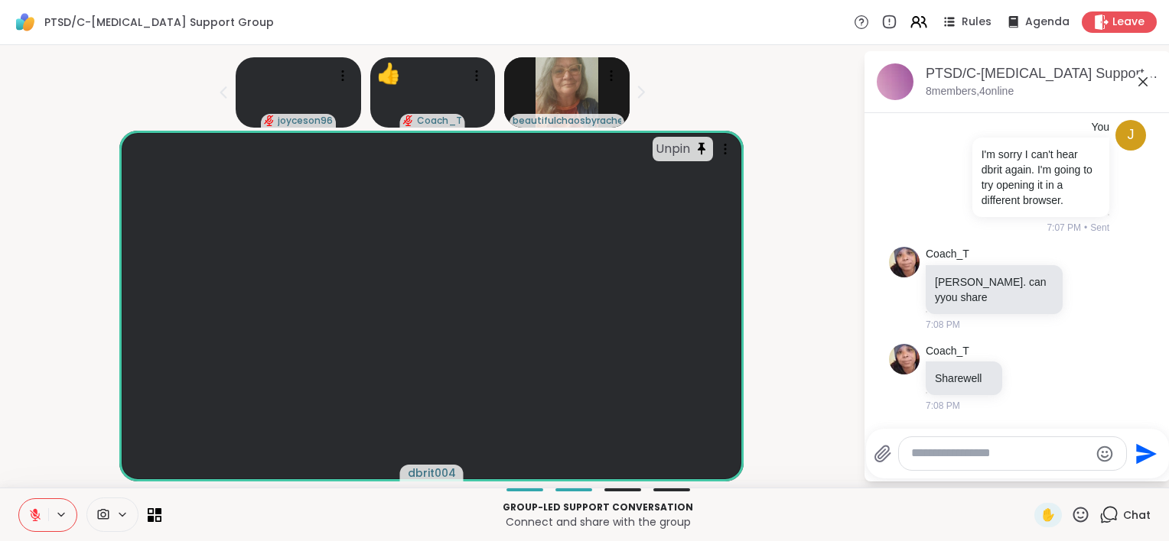
click at [1000, 456] on textarea "Type your message" at bounding box center [1000, 454] width 178 height 16
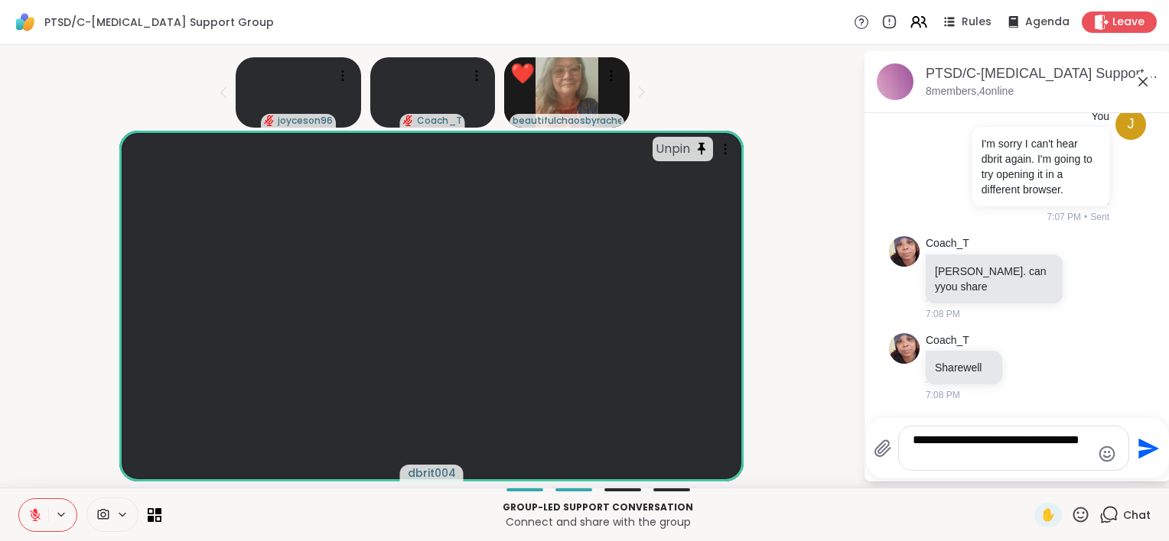
type textarea "**********"
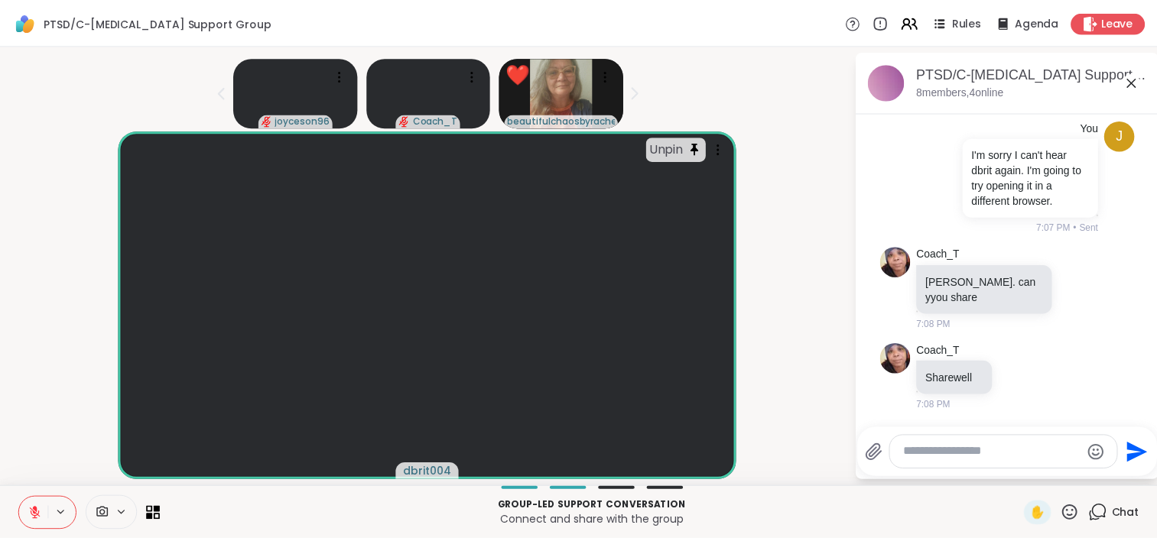
scroll to position [2538, 0]
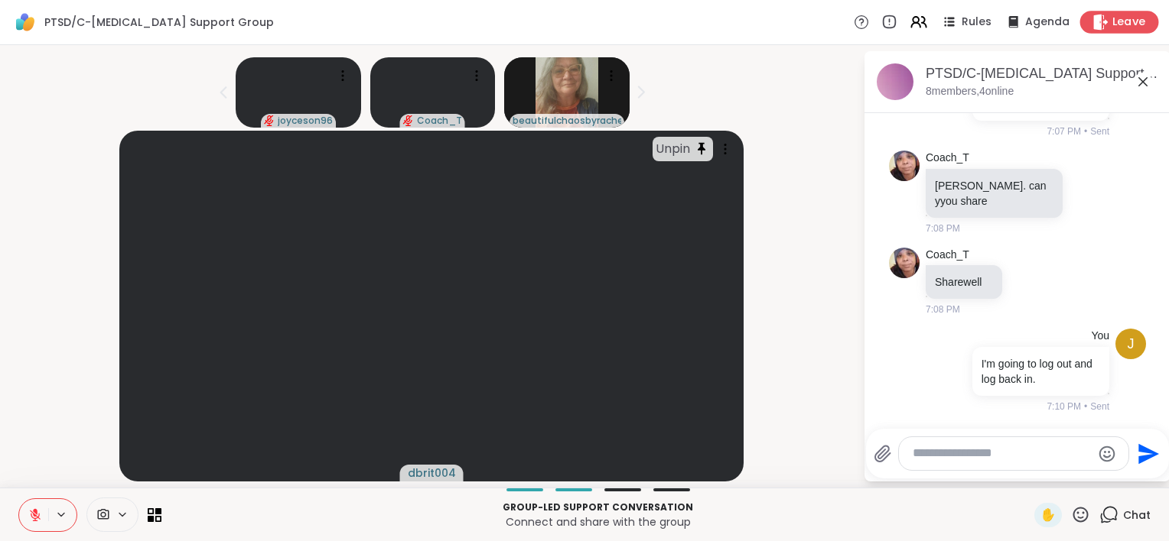
click at [1114, 28] on span "Leave" at bounding box center [1129, 23] width 34 height 16
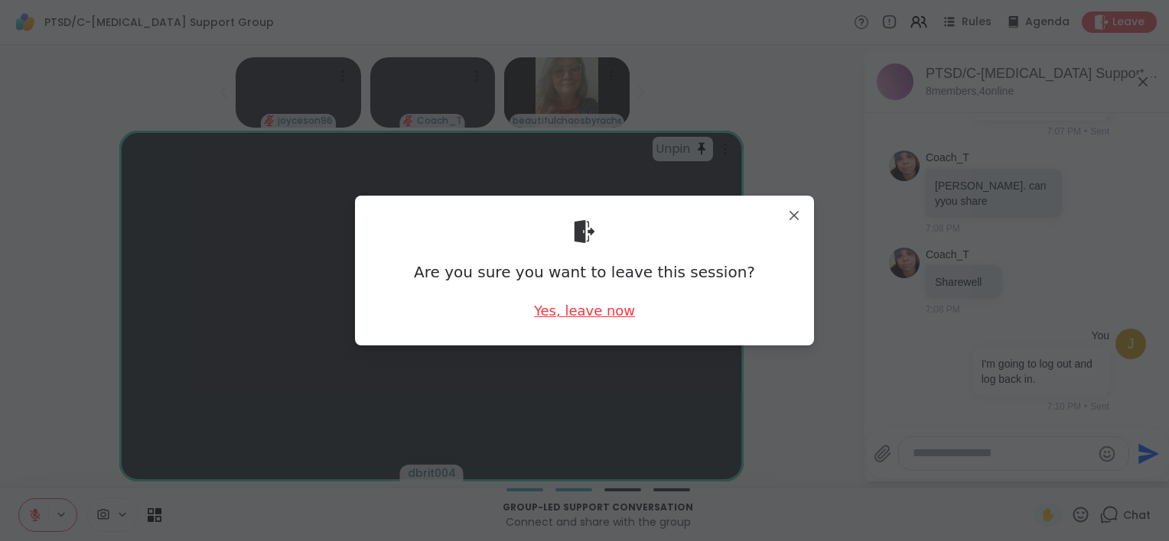
click at [610, 317] on div "Yes, leave now" at bounding box center [584, 310] width 101 height 19
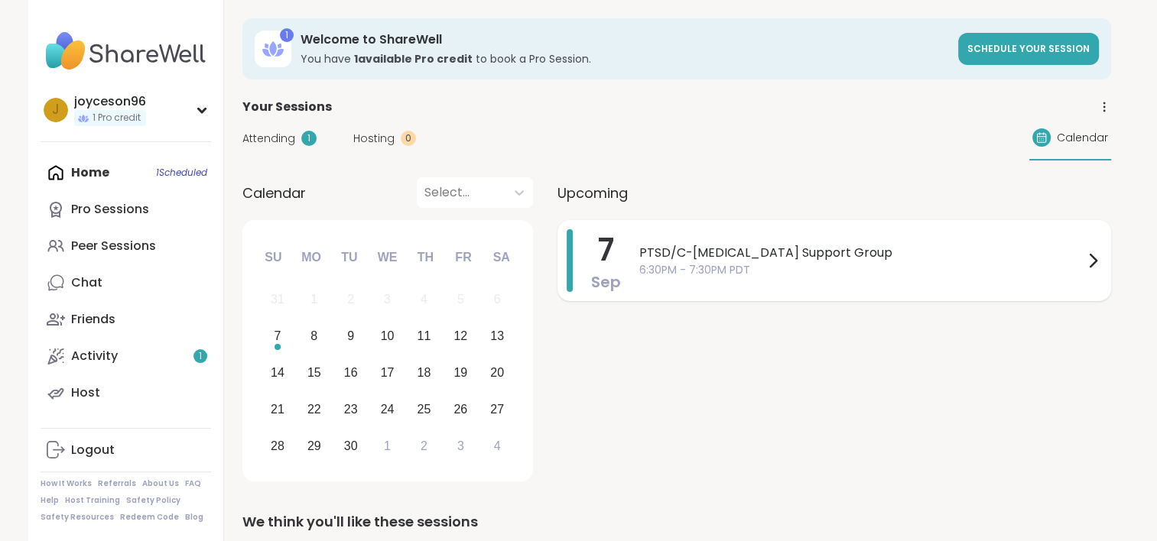
click at [720, 244] on span "PTSD/C-PTSD Support Group" at bounding box center [861, 253] width 444 height 18
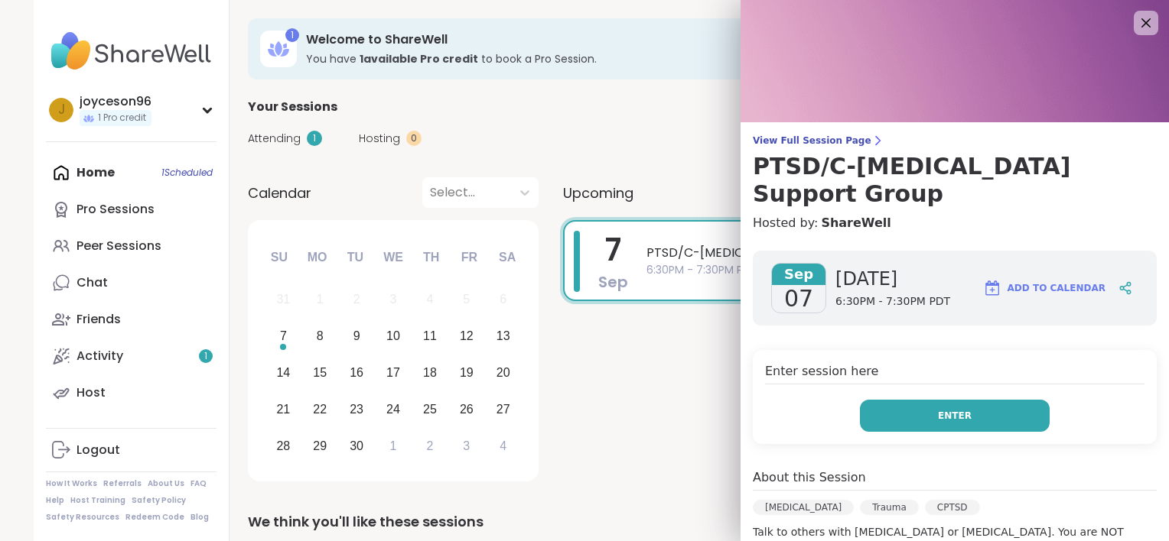
click at [955, 400] on button "Enter" at bounding box center [955, 416] width 190 height 32
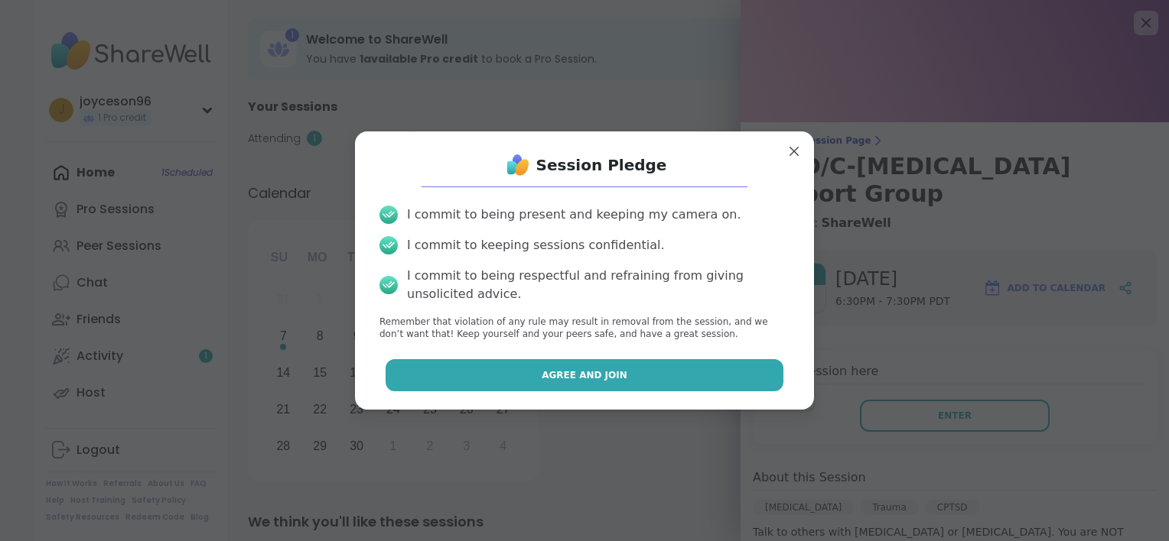
click at [737, 387] on button "Agree and Join" at bounding box center [584, 375] width 398 height 32
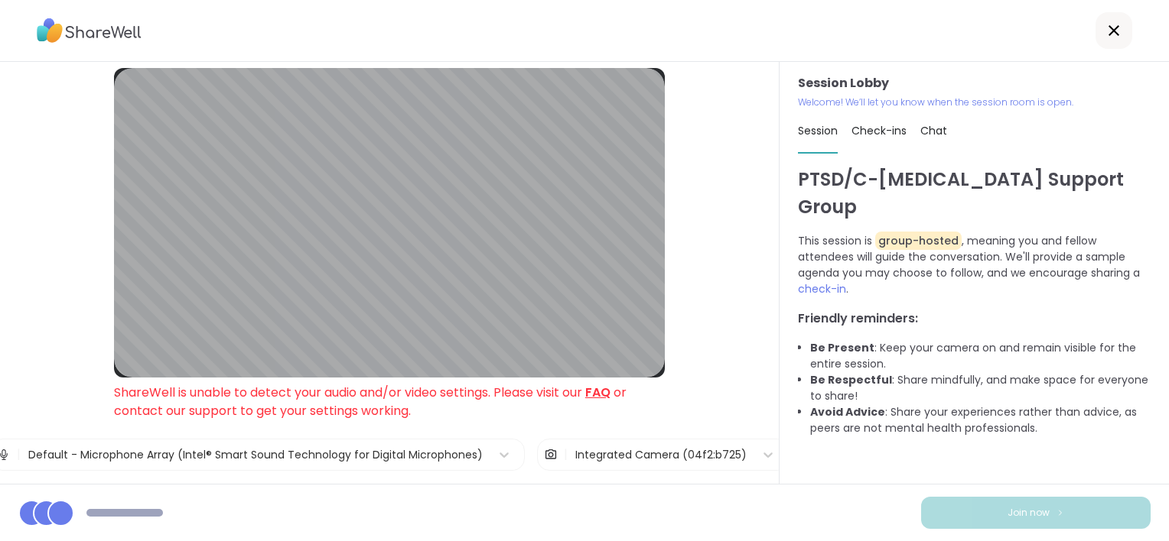
scroll to position [49, 0]
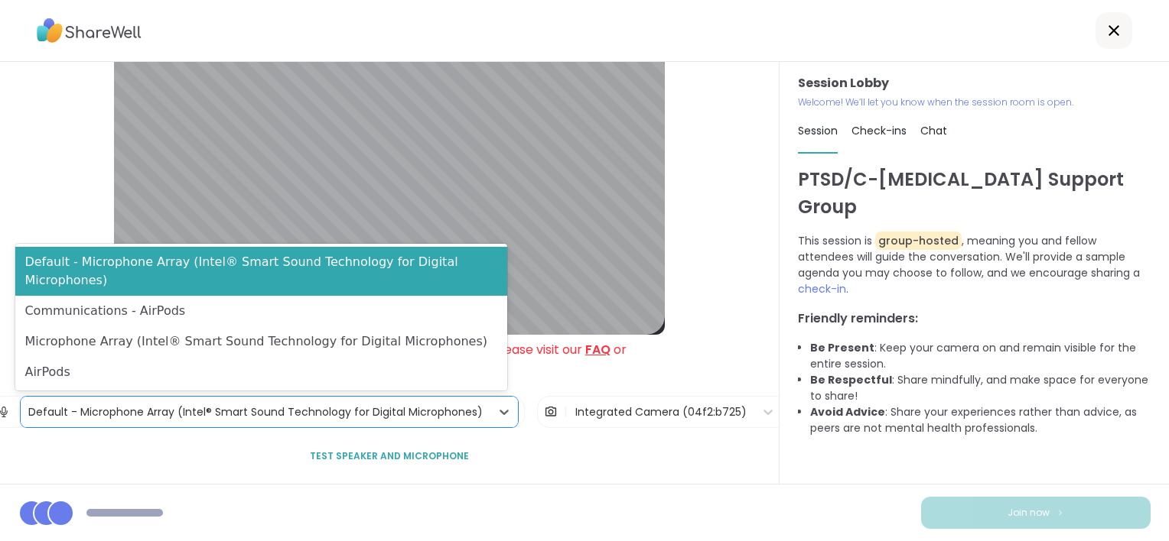
click at [455, 409] on div "Default - Microphone Array (Intel® Smart Sound Technology for Digital Microphon…" at bounding box center [255, 413] width 454 height 16
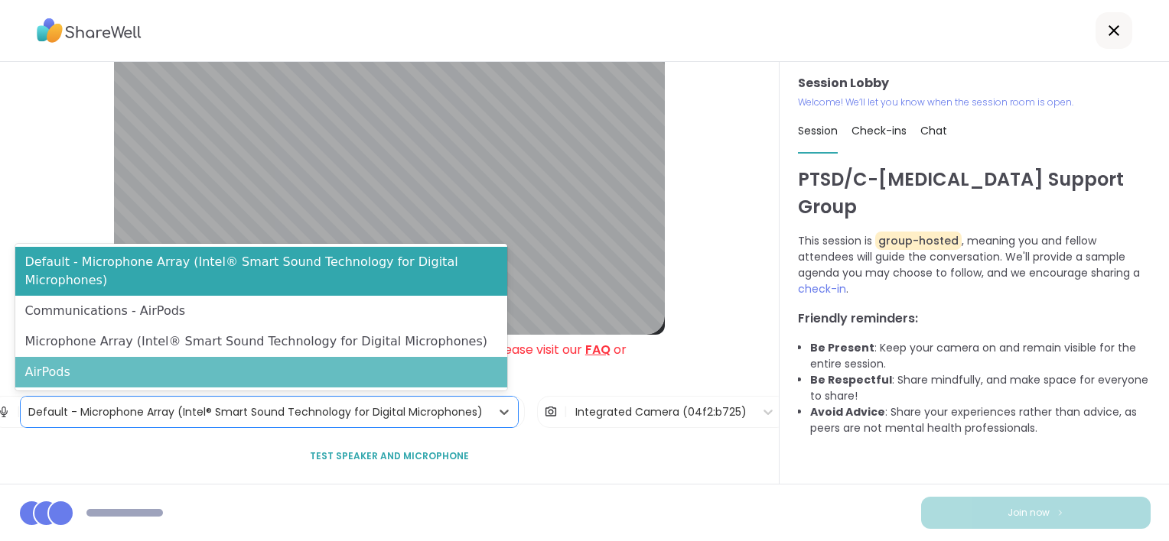
click at [422, 381] on div "AirPods" at bounding box center [261, 372] width 492 height 31
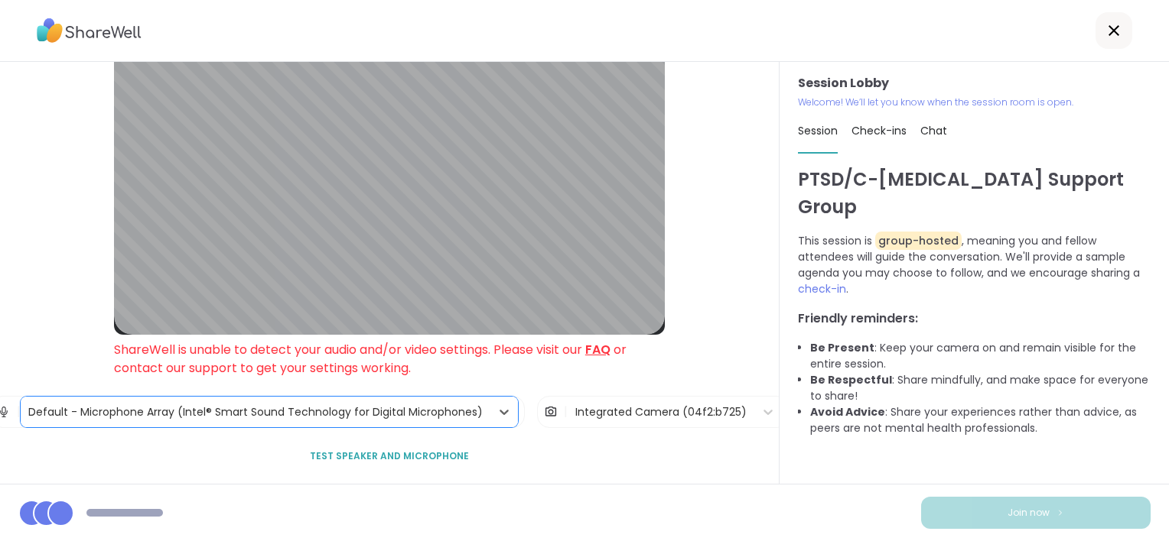
click at [601, 413] on div "Integrated Camera (04f2:b725)" at bounding box center [660, 413] width 171 height 16
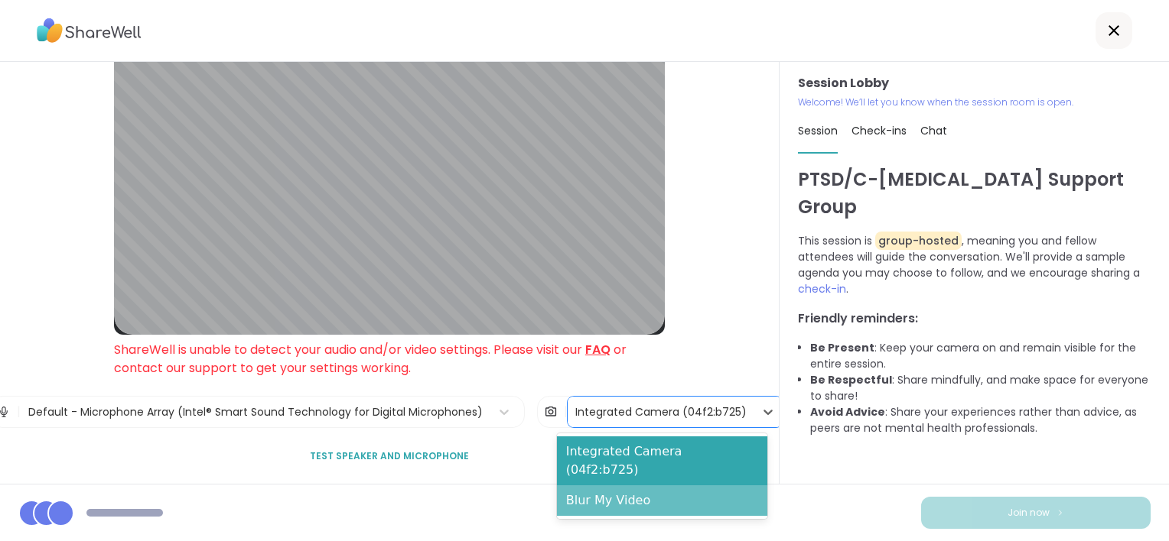
click at [613, 486] on div "Blur My Video" at bounding box center [662, 501] width 210 height 31
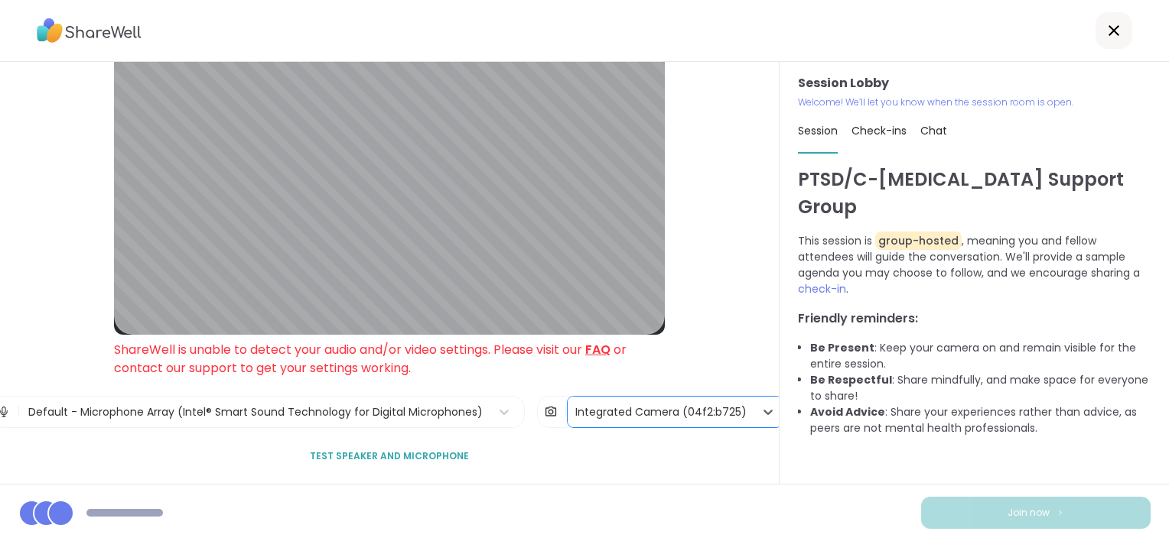
click at [702, 342] on div "Session Lobby ShareWell is unable to detect your audio and/or video settings. P…" at bounding box center [389, 273] width 779 height 422
click at [428, 453] on span "Test speaker and microphone" at bounding box center [389, 457] width 159 height 14
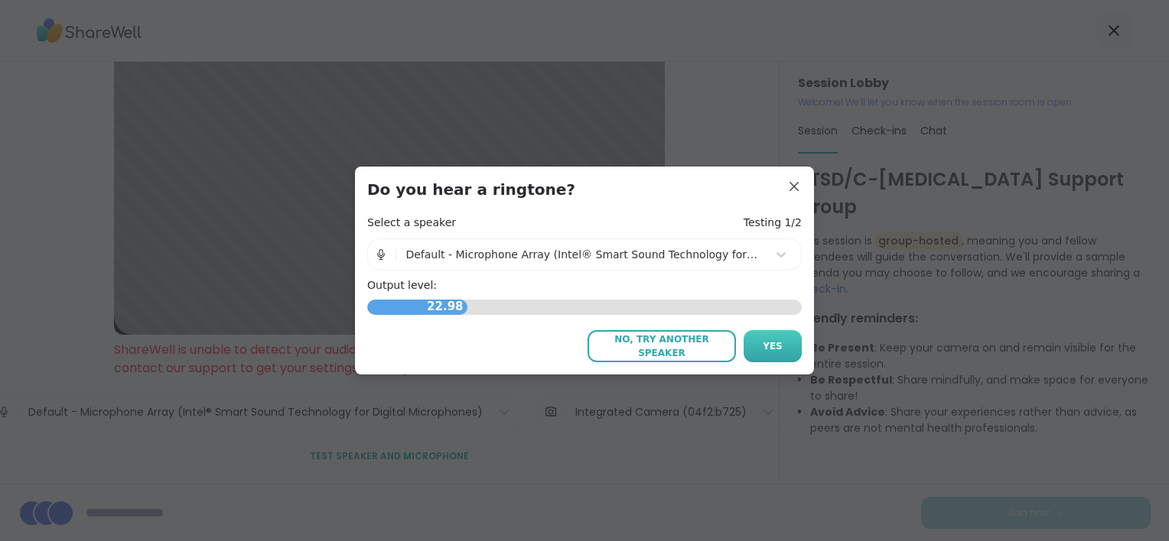
click at [772, 346] on span "Yes" at bounding box center [772, 347] width 20 height 14
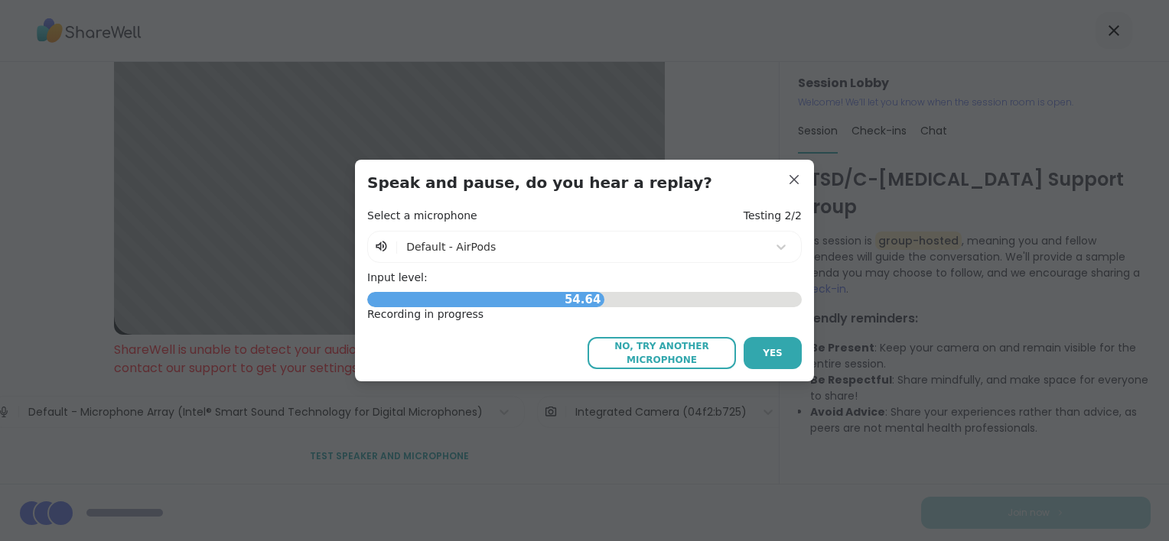
click at [670, 355] on span "No, try another microphone" at bounding box center [661, 354] width 133 height 28
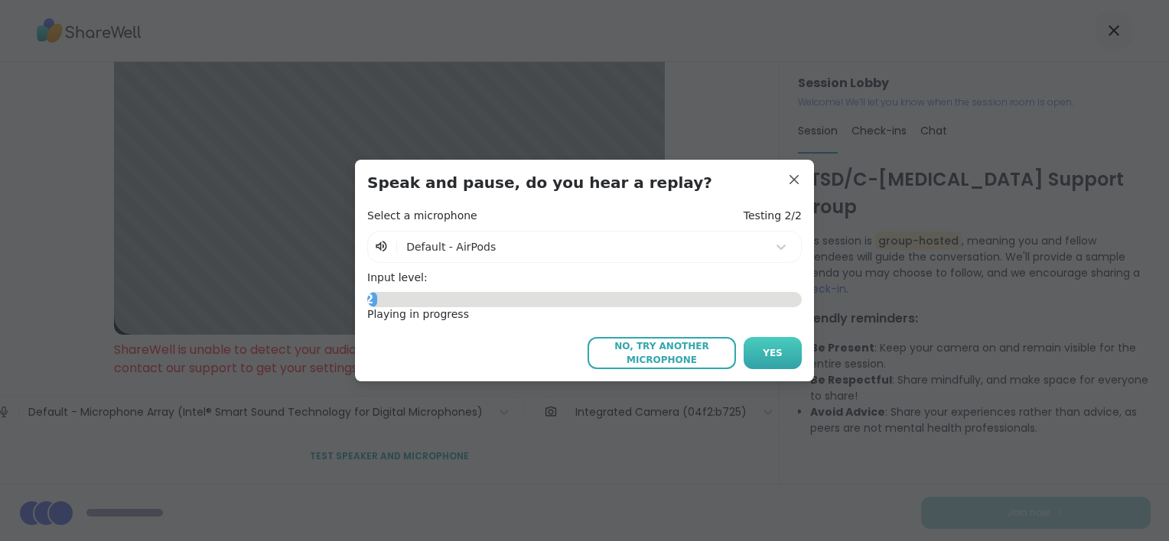
click at [776, 352] on button "Yes" at bounding box center [772, 353] width 58 height 32
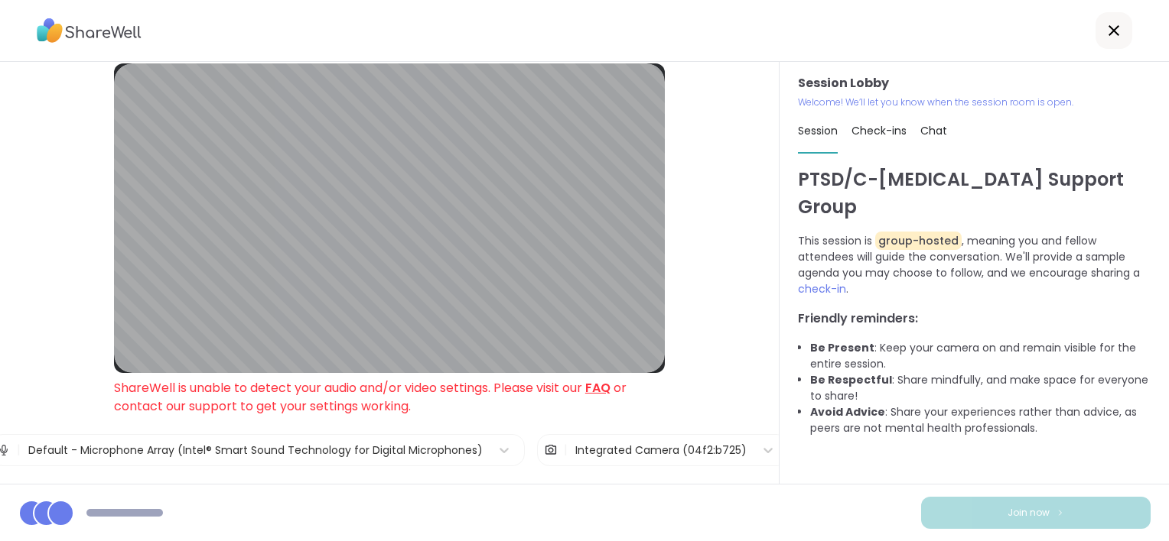
scroll to position [0, 0]
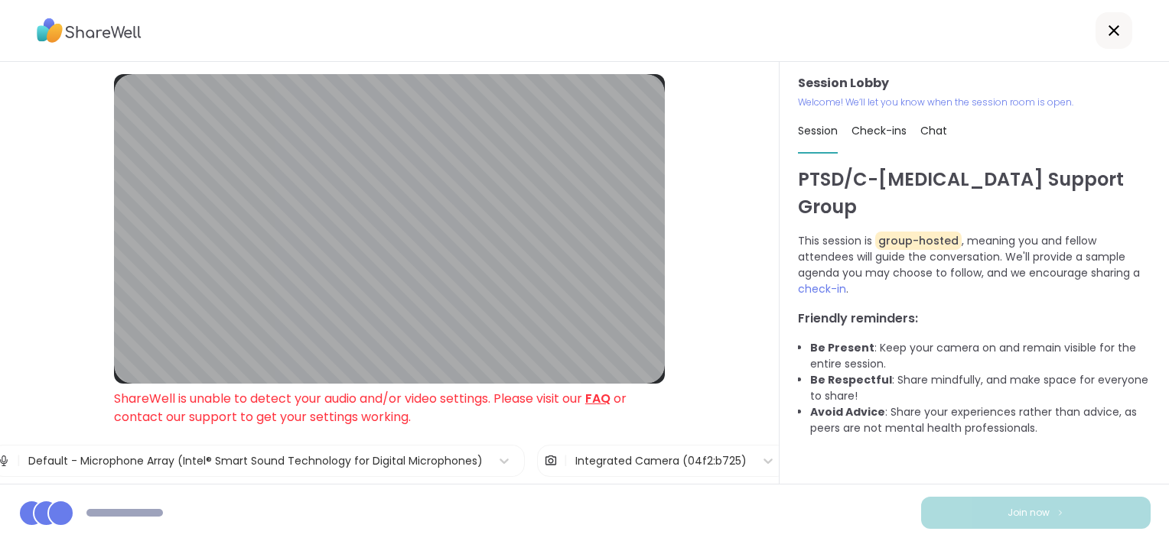
click at [728, 321] on div "Session Lobby ShareWell is unable to detect your audio and/or video settings. P…" at bounding box center [389, 273] width 779 height 422
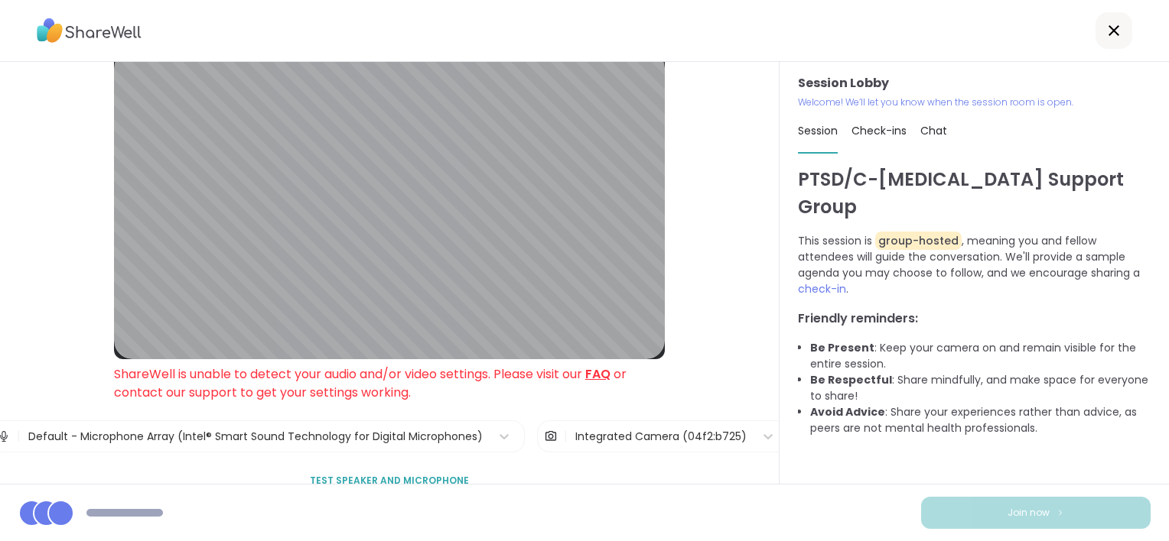
scroll to position [49, 0]
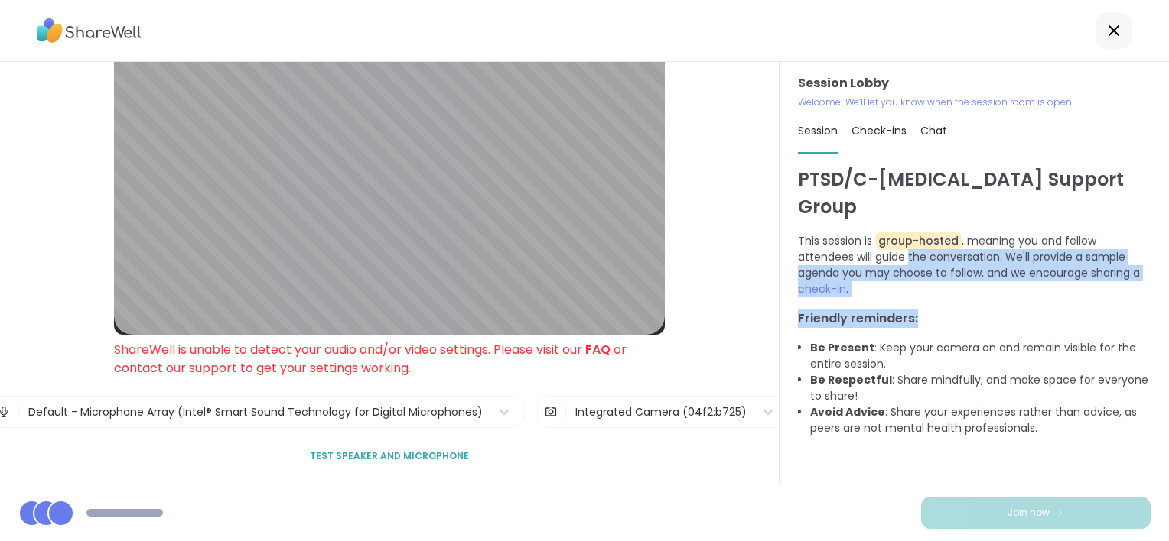
drag, startPoint x: 901, startPoint y: 222, endPoint x: 961, endPoint y: 311, distance: 106.9
click at [961, 311] on div "PTSD/C-PTSD Support Group This session is group-hosted , meaning you and fellow…" at bounding box center [974, 318] width 353 height 304
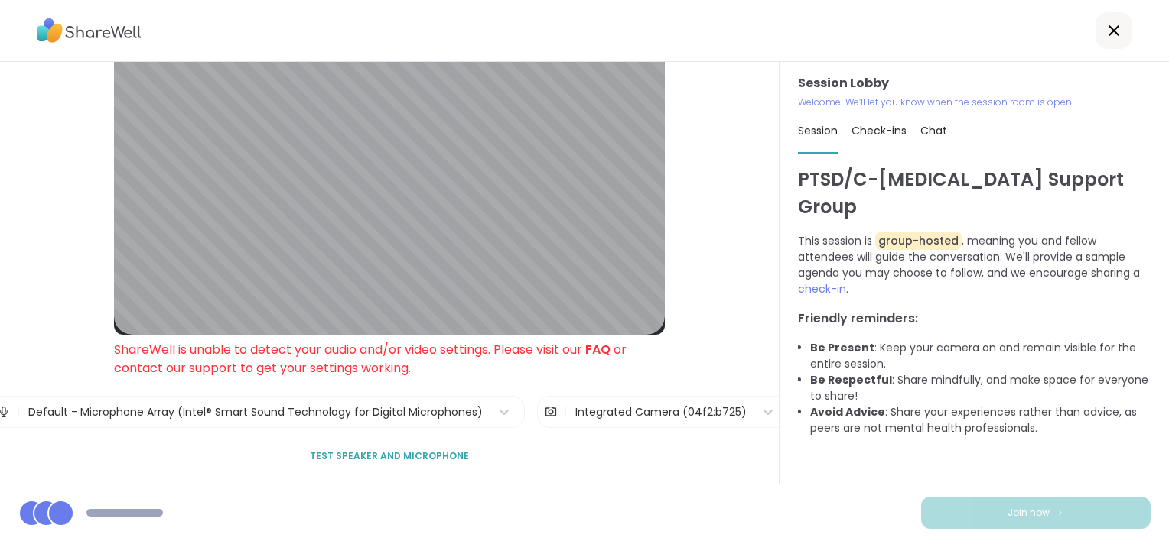
click at [752, 329] on div "Session Lobby ShareWell is unable to detect your audio and/or video settings. P…" at bounding box center [389, 273] width 779 height 422
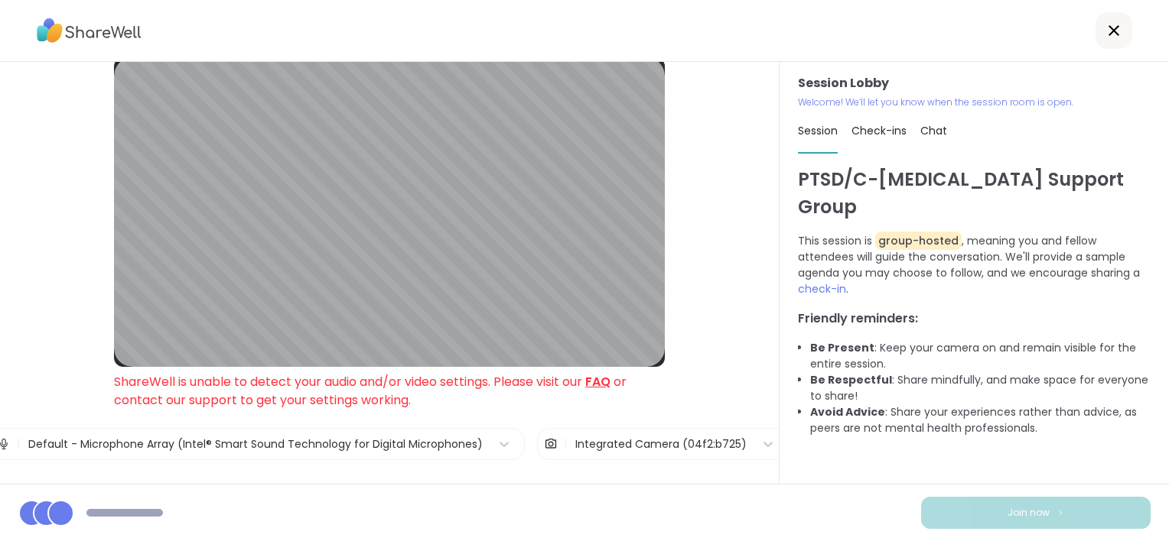
scroll to position [0, 0]
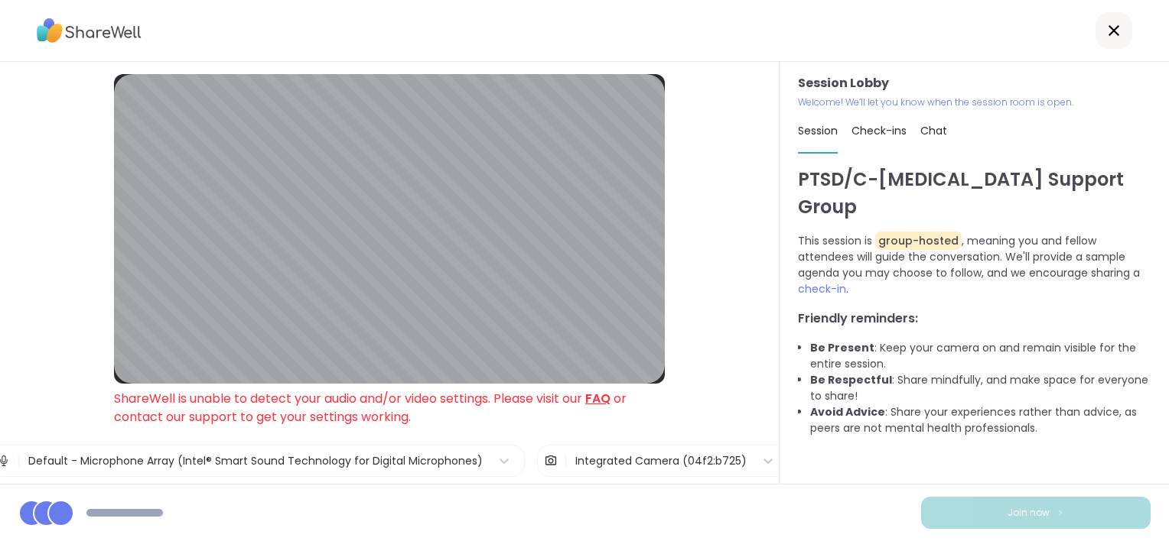
click at [0, 83] on html "Session Lobby ShareWell is unable to detect your audio and/or video settings. P…" at bounding box center [584, 270] width 1169 height 541
